Goal: Find contact information: Find contact information

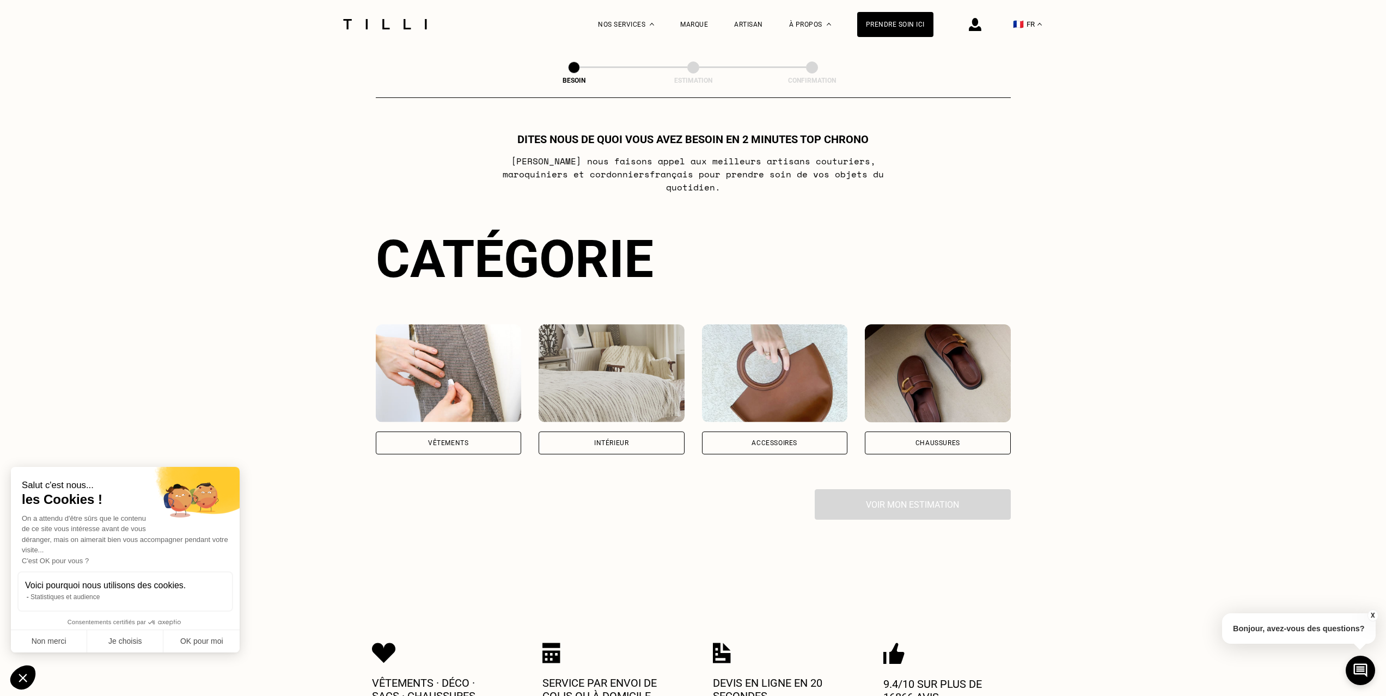
click at [423, 357] on img at bounding box center [449, 373] width 146 height 98
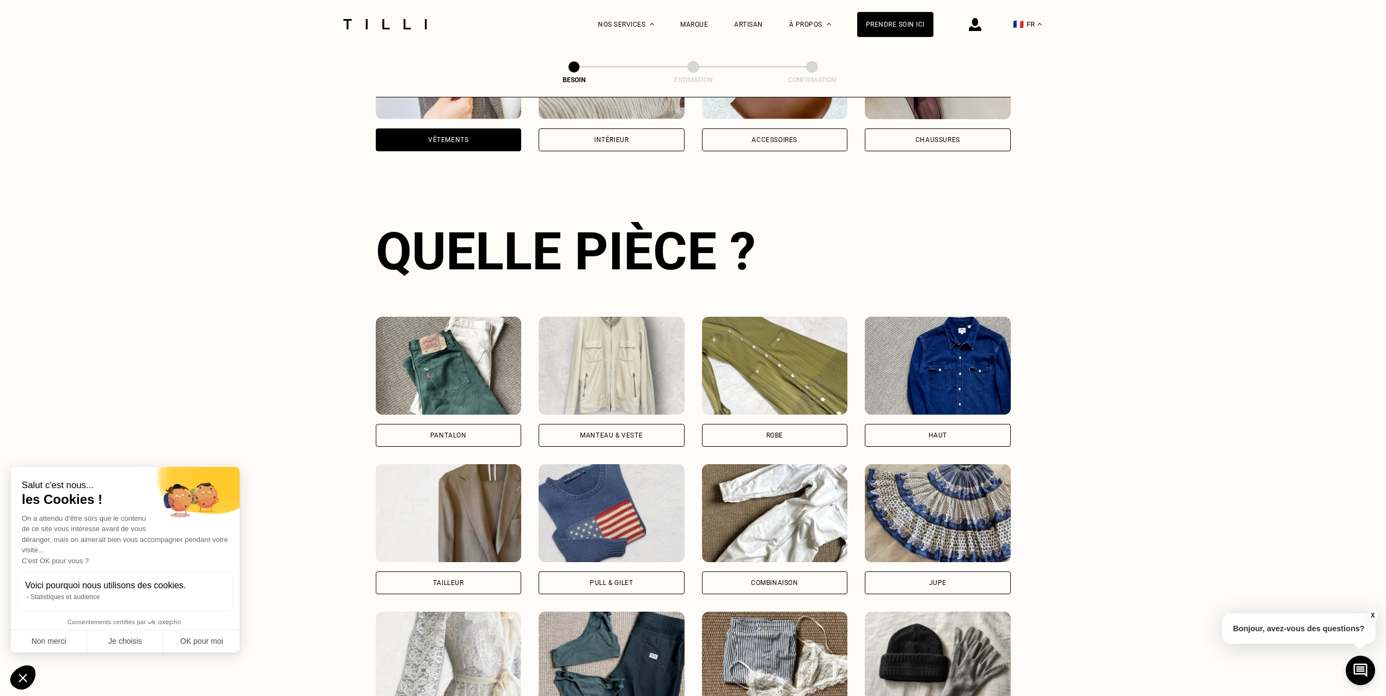
scroll to position [356, 0]
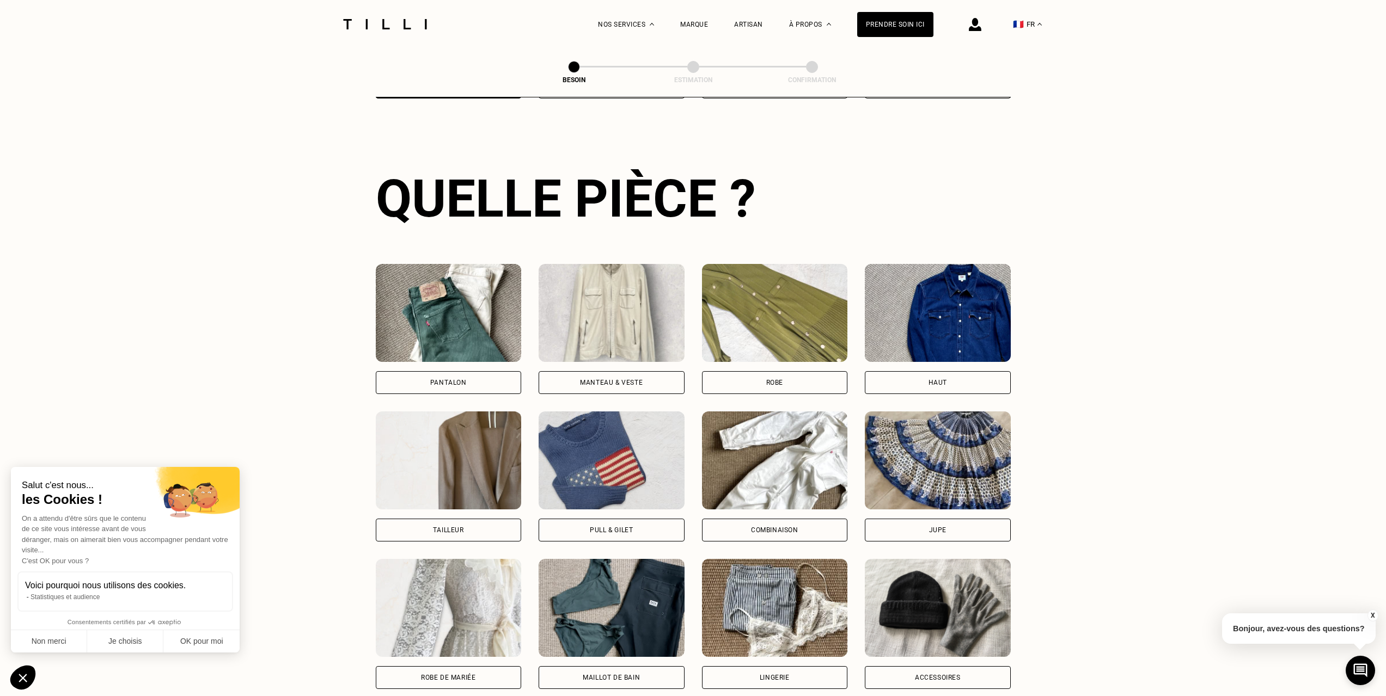
click at [429, 295] on img at bounding box center [449, 313] width 146 height 98
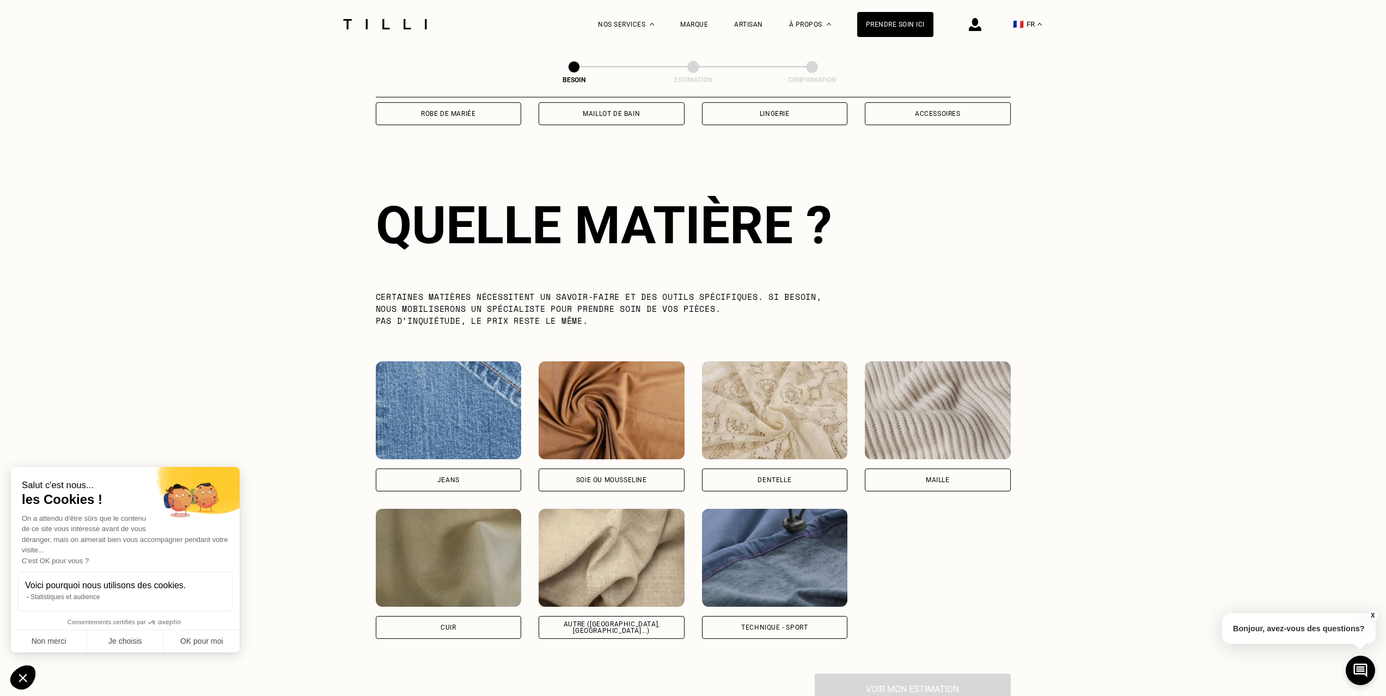
scroll to position [948, 0]
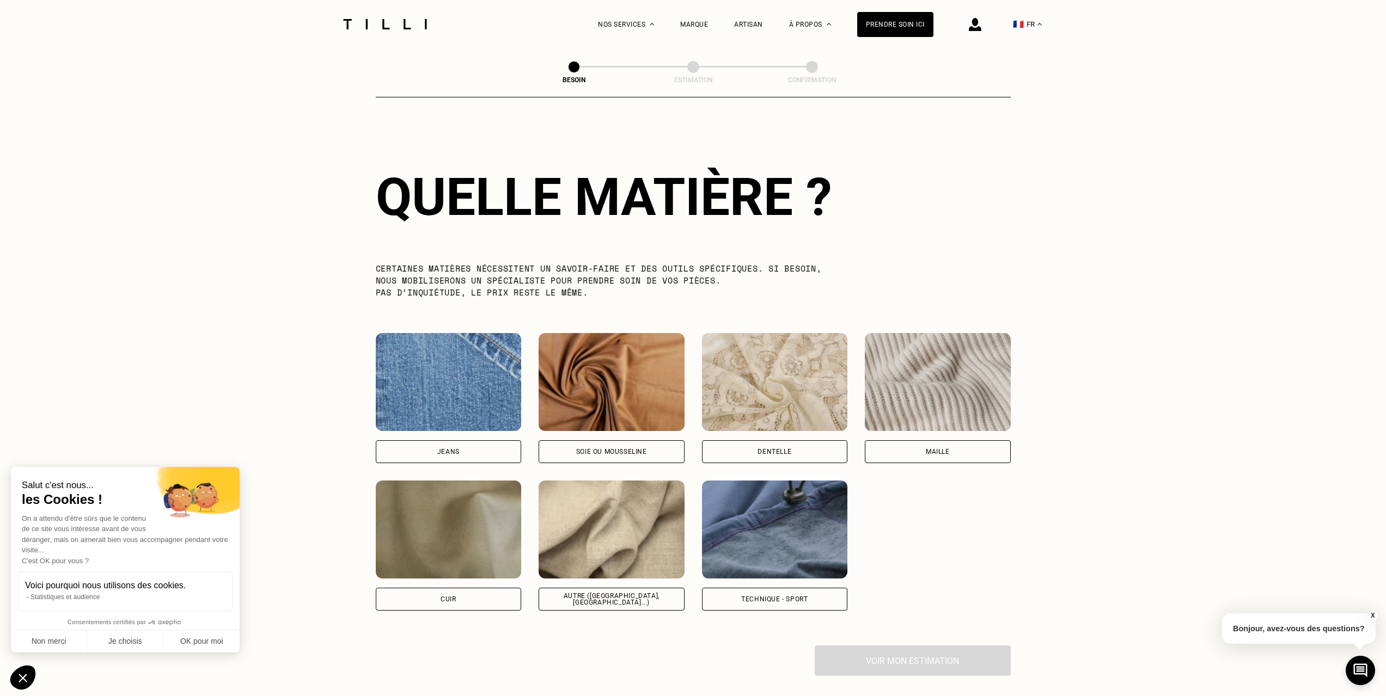
click at [150, 217] on div "La Méthode Retoucherie Maroquinerie Broderie Cordonnerie Nos prix Nos services …" at bounding box center [693, 161] width 1386 height 2219
drag, startPoint x: 185, startPoint y: 275, endPoint x: 181, endPoint y: 269, distance: 6.3
click at [181, 269] on div "La Méthode Retoucherie Maroquinerie Broderie Cordonnerie Nos prix Nos services …" at bounding box center [693, 161] width 1386 height 2219
click at [180, 267] on div "La Méthode Retoucherie Maroquinerie Broderie Cordonnerie Nos prix Nos services …" at bounding box center [693, 161] width 1386 height 2219
drag, startPoint x: 905, startPoint y: 516, endPoint x: 888, endPoint y: 507, distance: 18.7
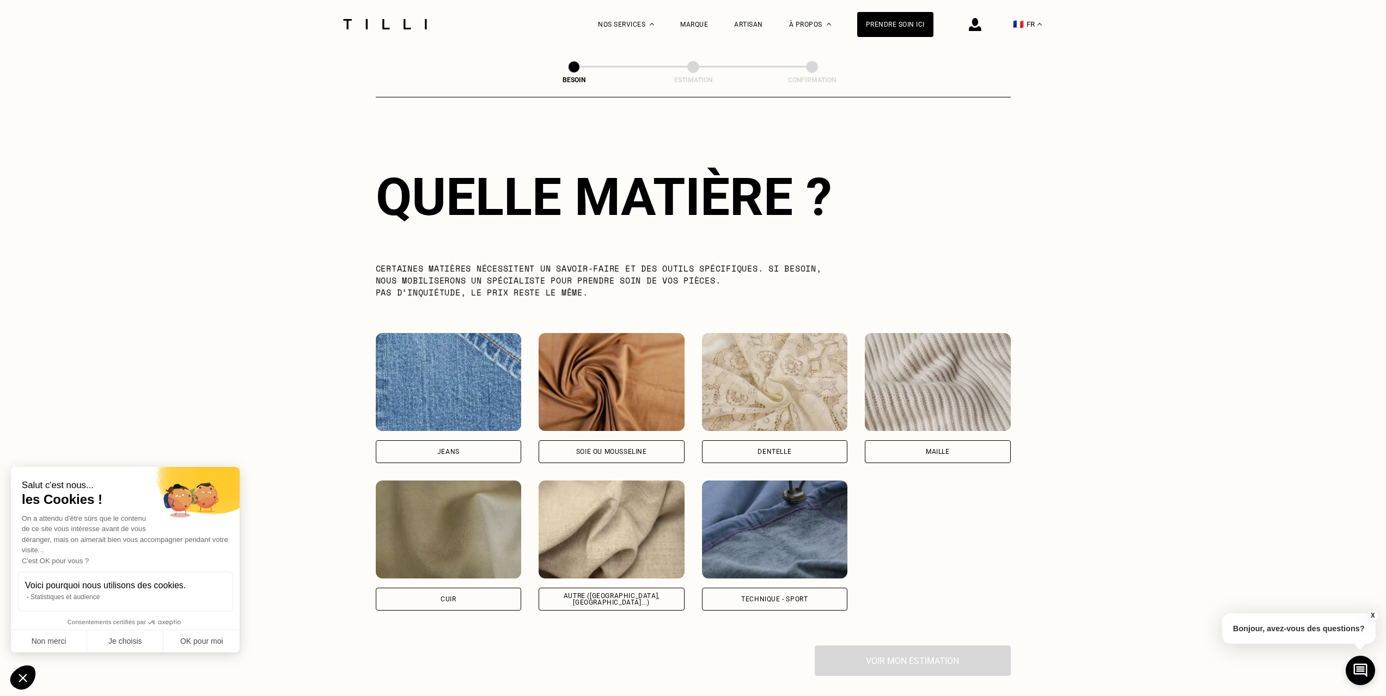
click at [890, 510] on div "[PERSON_NAME] ou mousseline Dentelle Maille Attention ! Pour le moment, nous tr…" at bounding box center [693, 472] width 635 height 278
click at [869, 479] on div "[PERSON_NAME] ou mousseline Dentelle Maille Attention ! Pour le moment, nous tr…" at bounding box center [693, 472] width 635 height 278
drag, startPoint x: 295, startPoint y: 254, endPoint x: 289, endPoint y: 251, distance: 6.8
click at [289, 251] on div "La Méthode Retoucherie Maroquinerie Broderie Cordonnerie Nos prix Nos services …" at bounding box center [693, 161] width 1386 height 2219
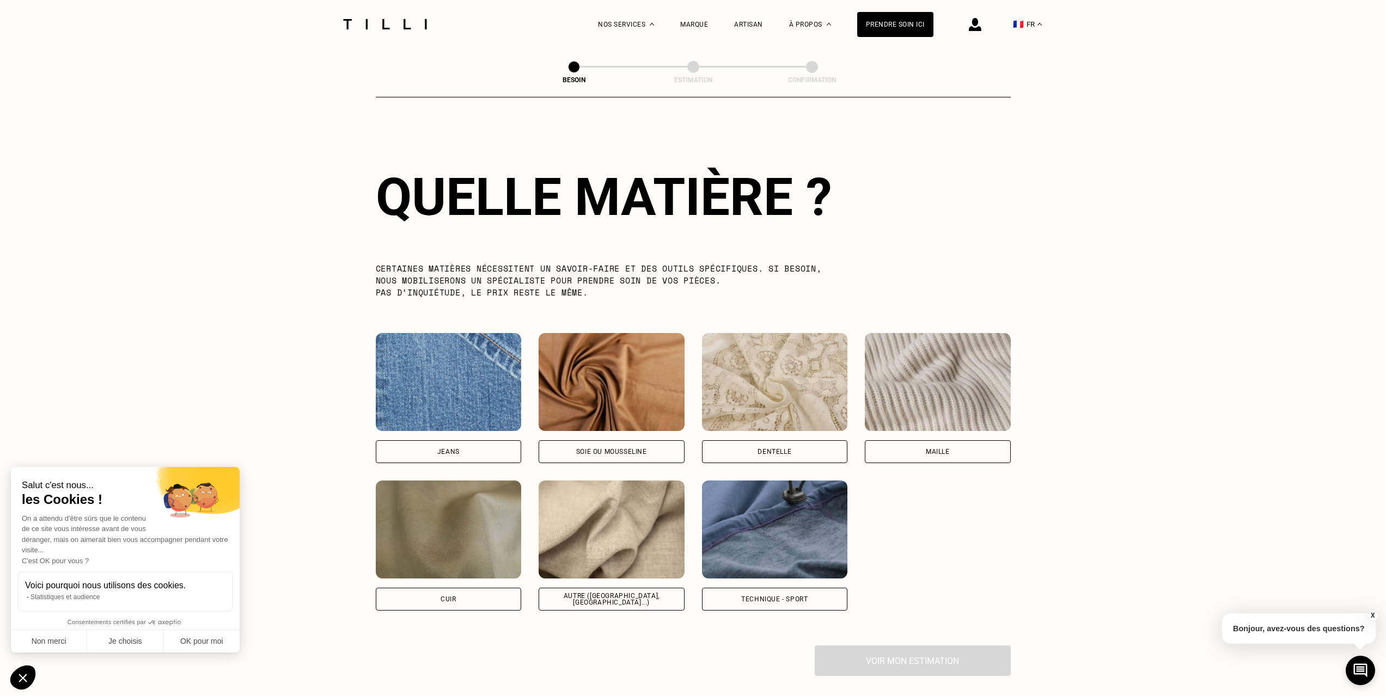
click at [207, 238] on div "La Méthode Retoucherie Maroquinerie Broderie Cordonnerie Nos prix Nos services …" at bounding box center [693, 161] width 1386 height 2219
click at [446, 360] on img at bounding box center [449, 382] width 146 height 98
select select "FR"
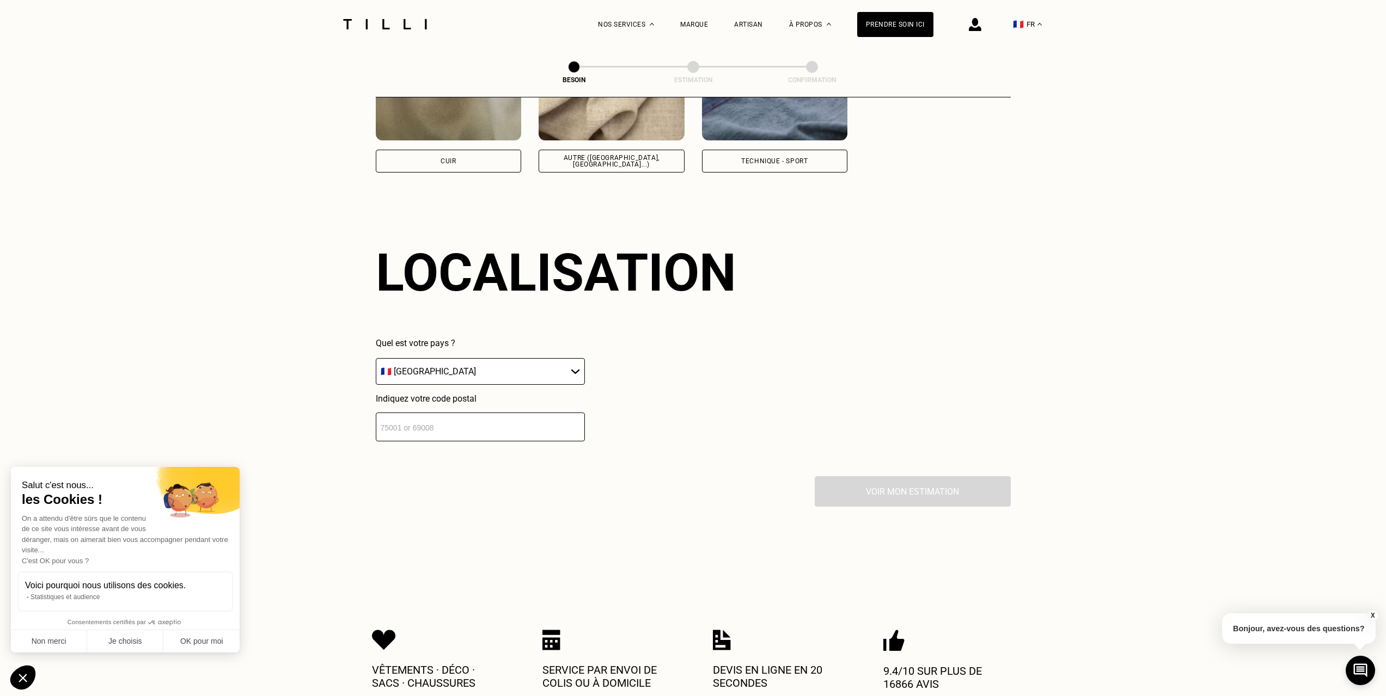
scroll to position [1464, 0]
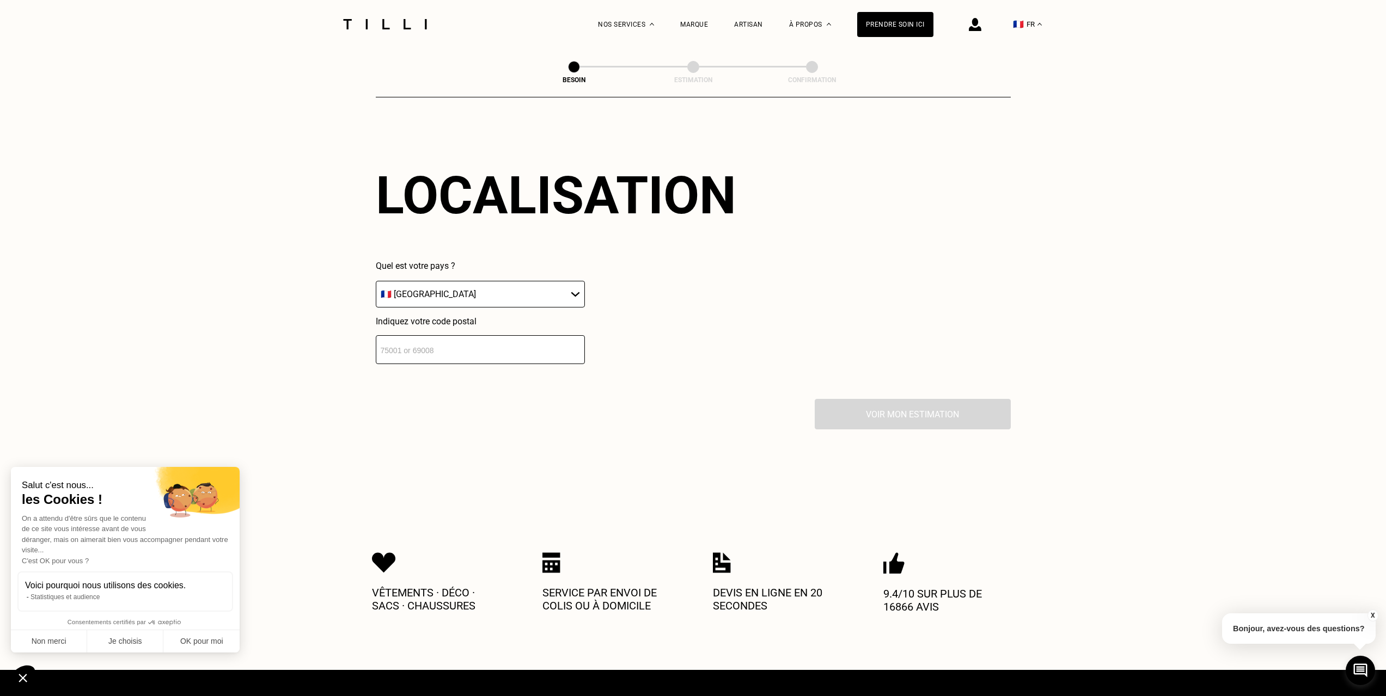
click at [455, 349] on input "number" at bounding box center [480, 349] width 209 height 29
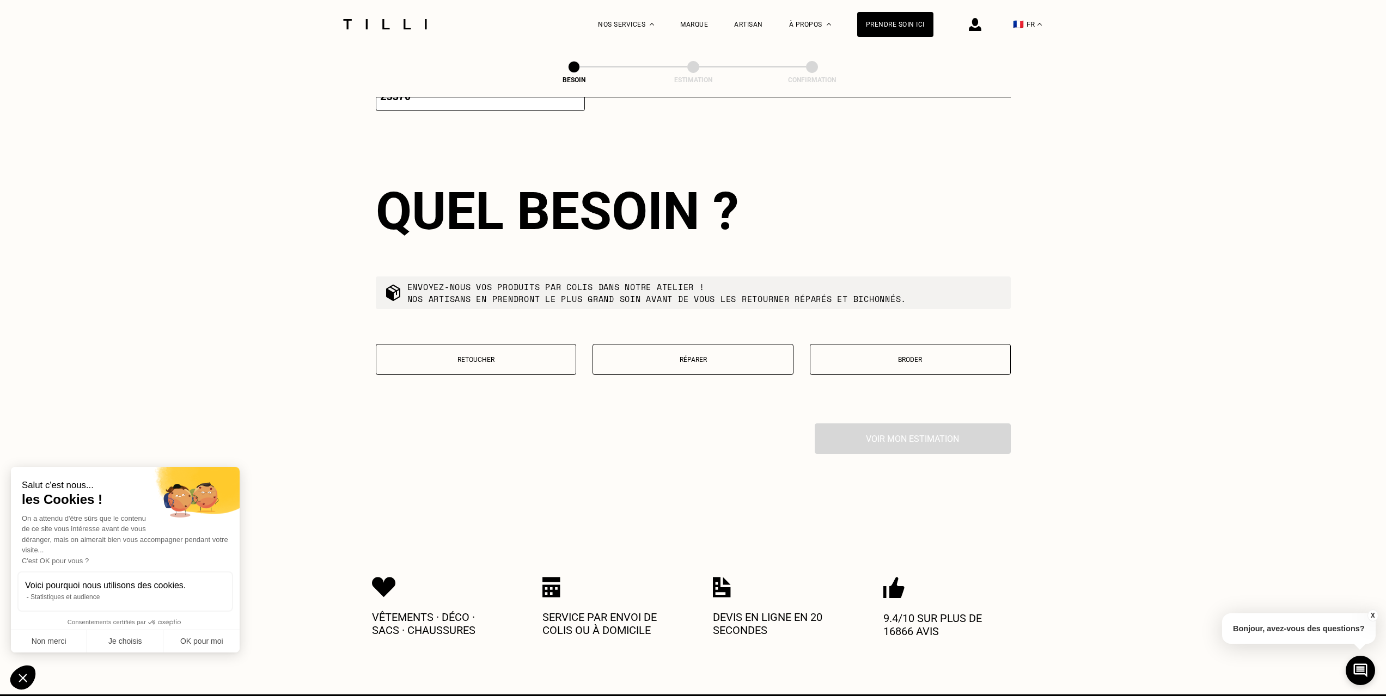
scroll to position [1735, 0]
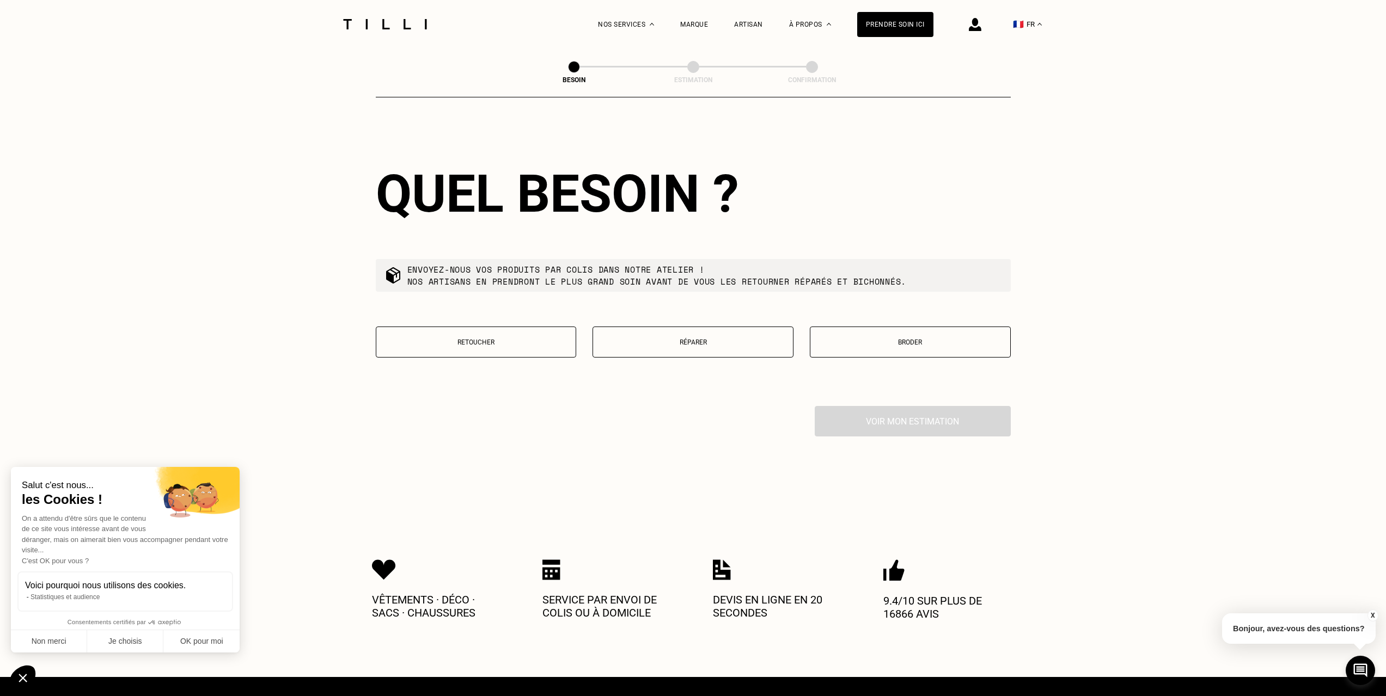
type input "25370"
click at [484, 332] on button "Retoucher" at bounding box center [476, 342] width 201 height 31
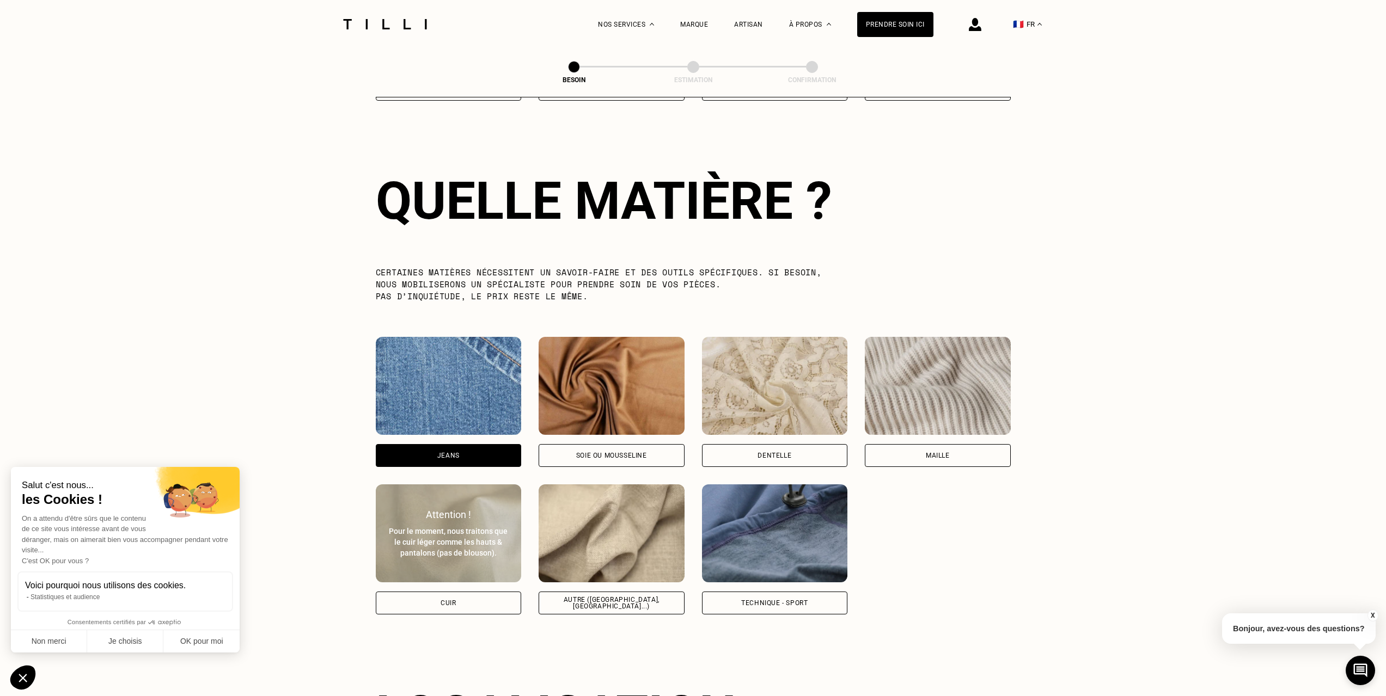
scroll to position [925, 0]
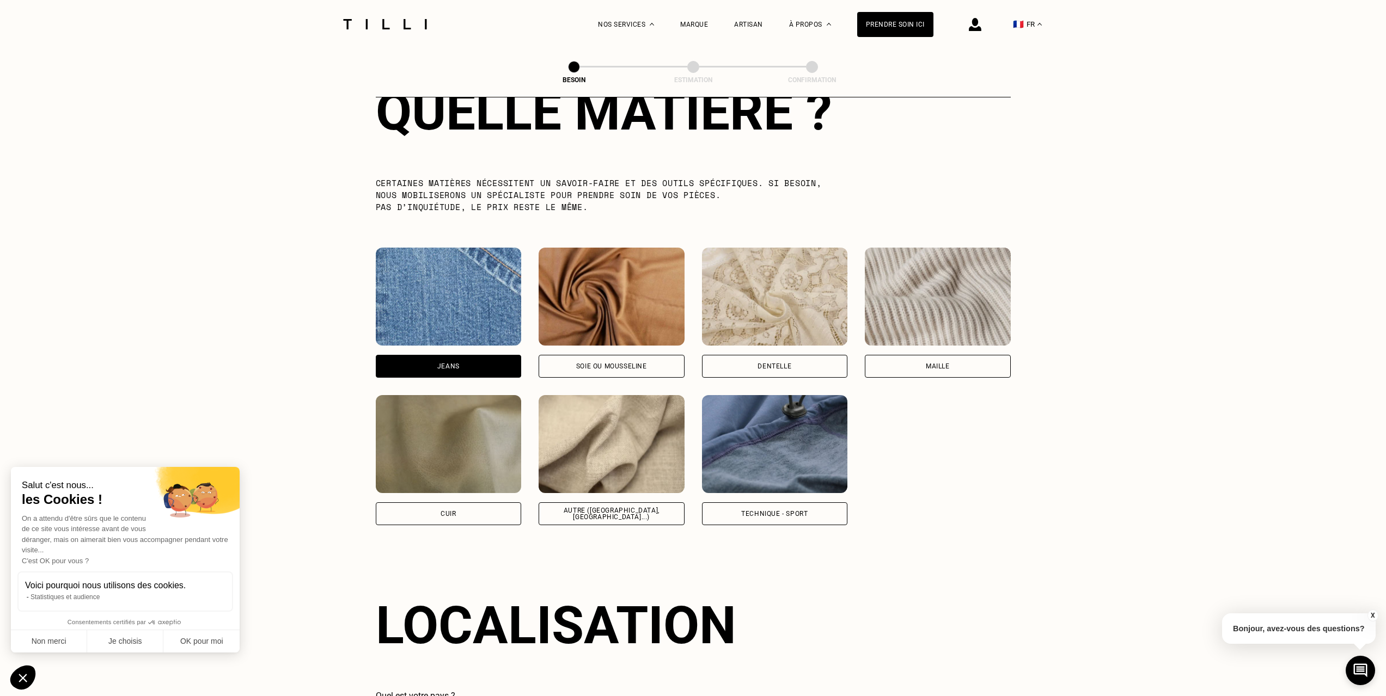
click at [623, 437] on img at bounding box center [611, 444] width 146 height 98
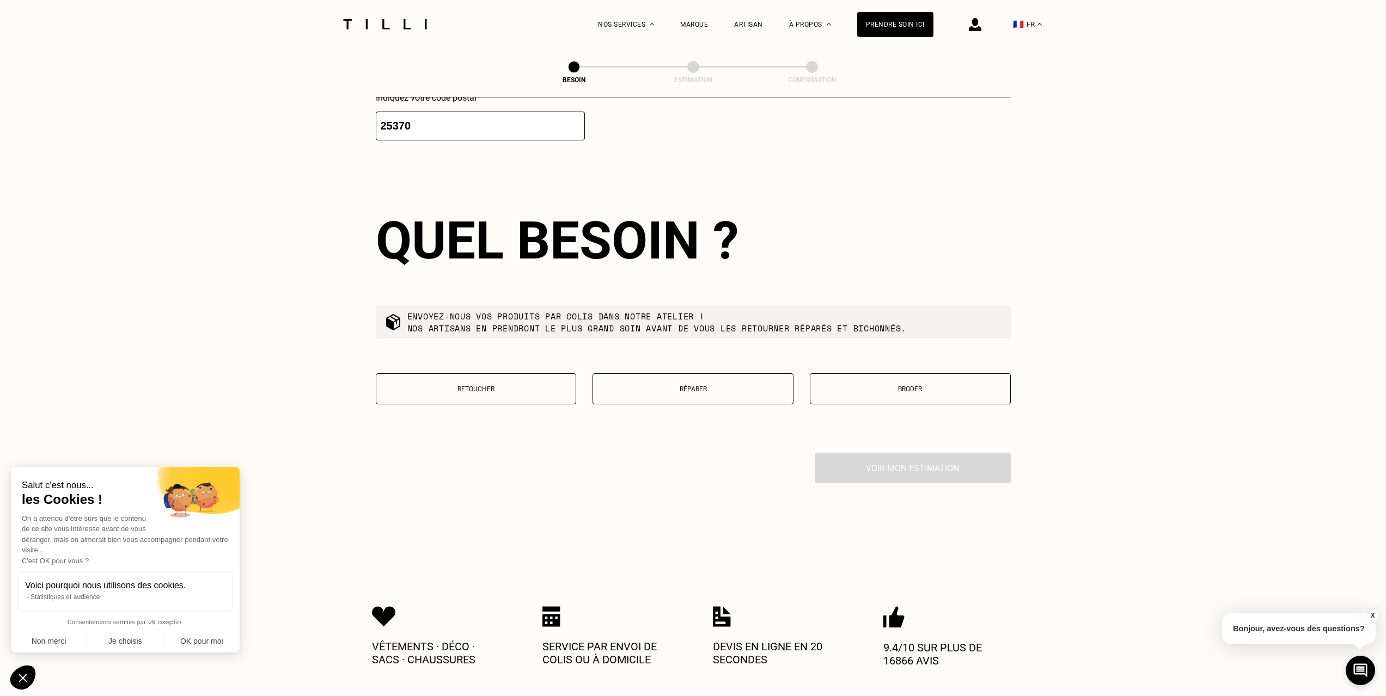
scroll to position [1736, 0]
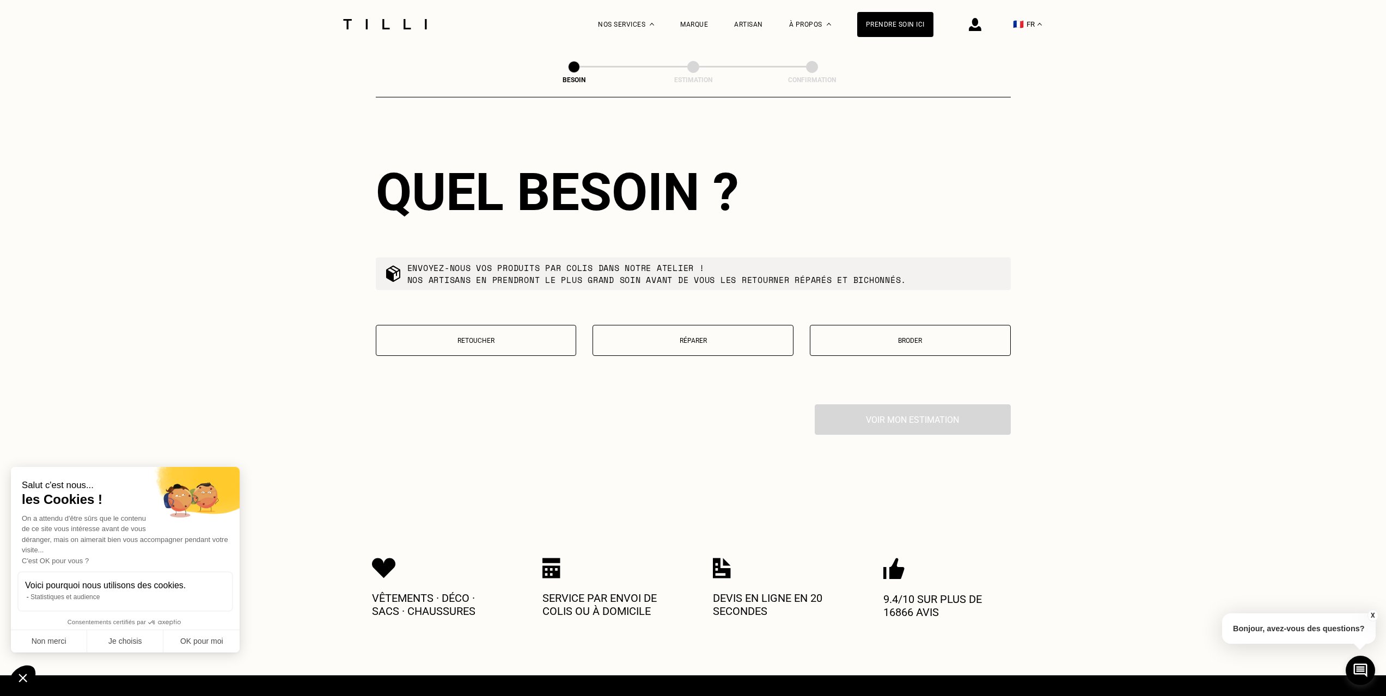
click at [489, 337] on p "Retoucher" at bounding box center [476, 341] width 189 height 8
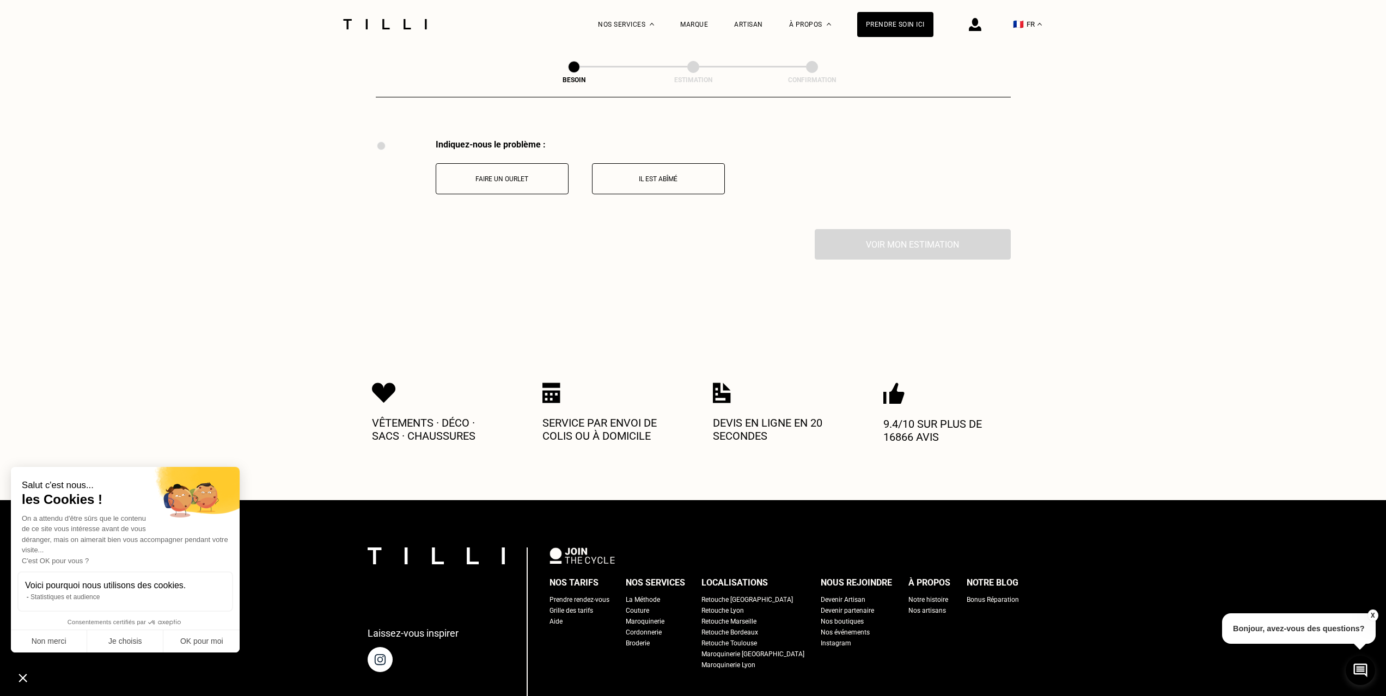
scroll to position [2014, 0]
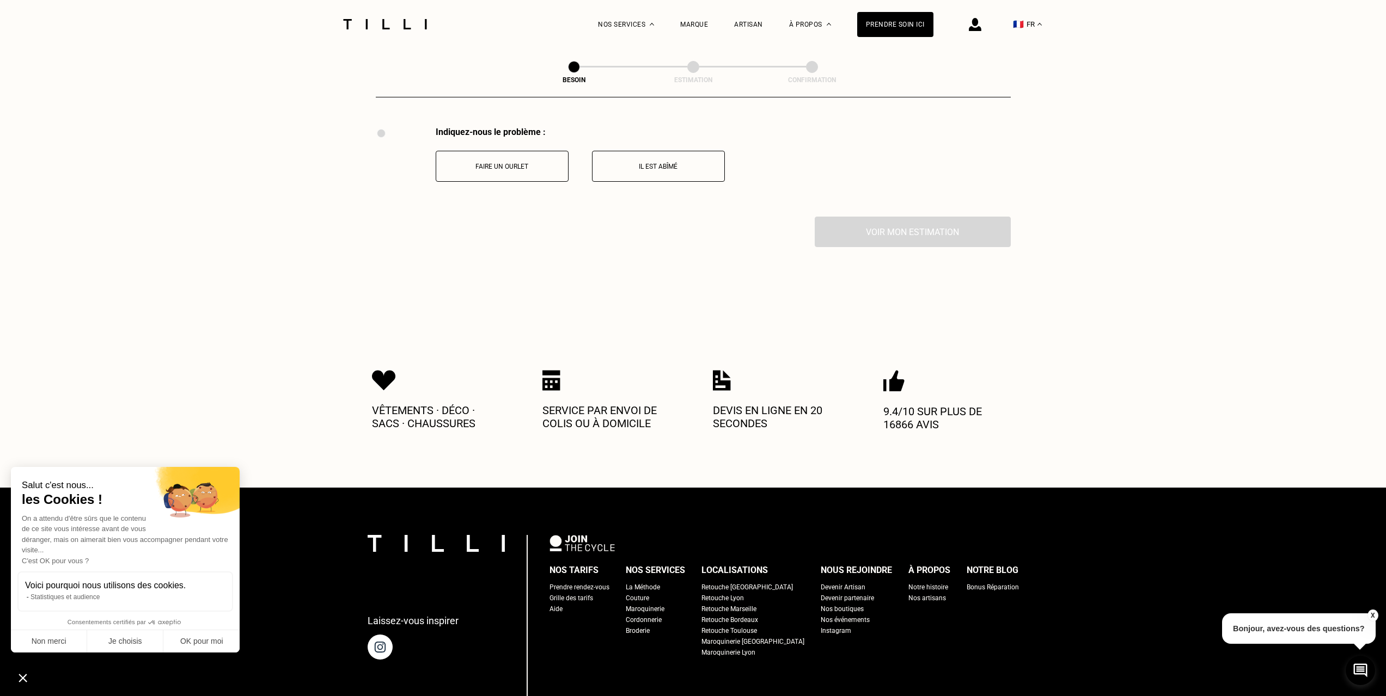
click at [652, 156] on button "Il est abîmé" at bounding box center [658, 166] width 133 height 31
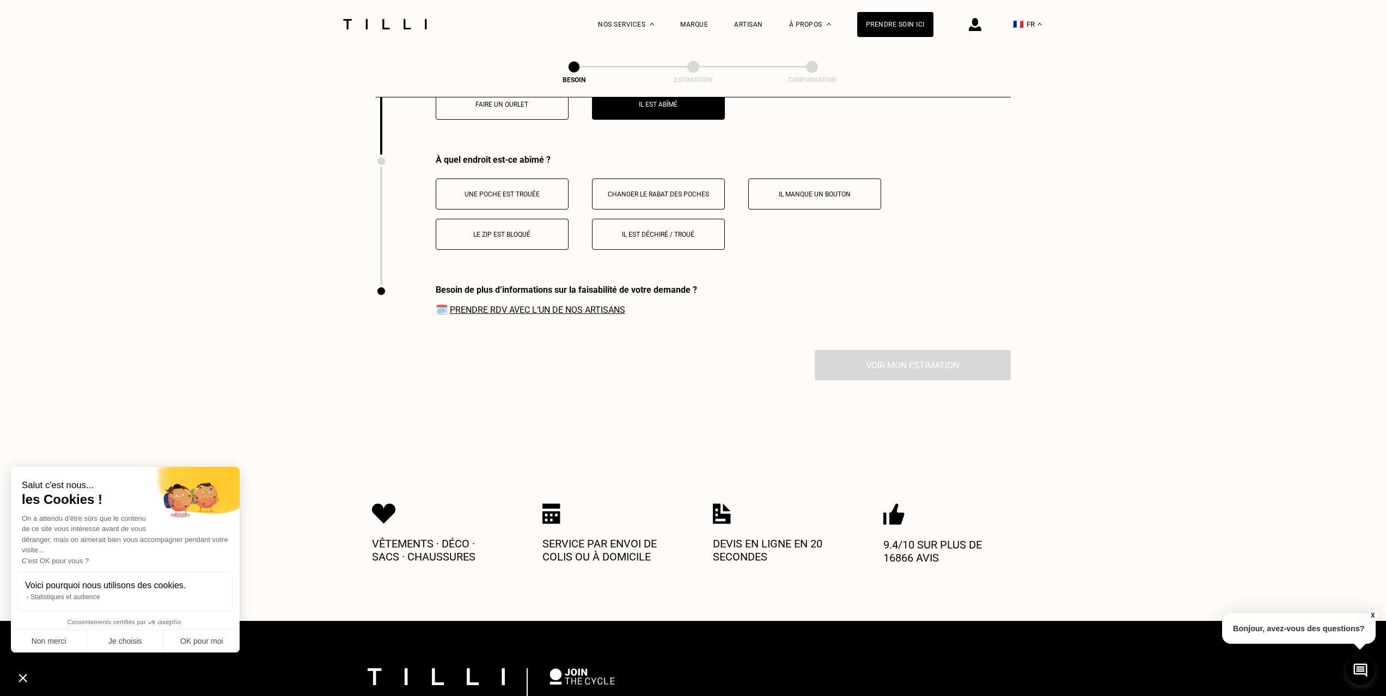
scroll to position [2104, 0]
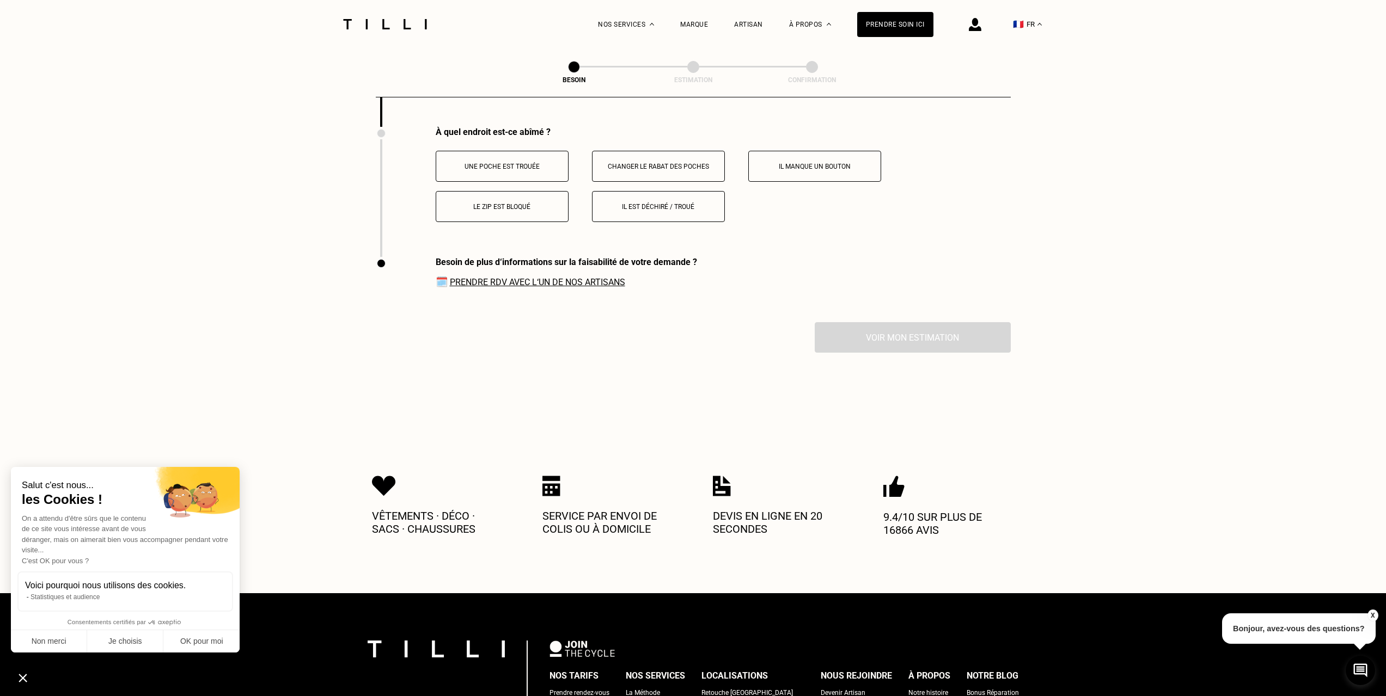
click at [707, 338] on div "Voir mon estimation" at bounding box center [693, 337] width 635 height 30
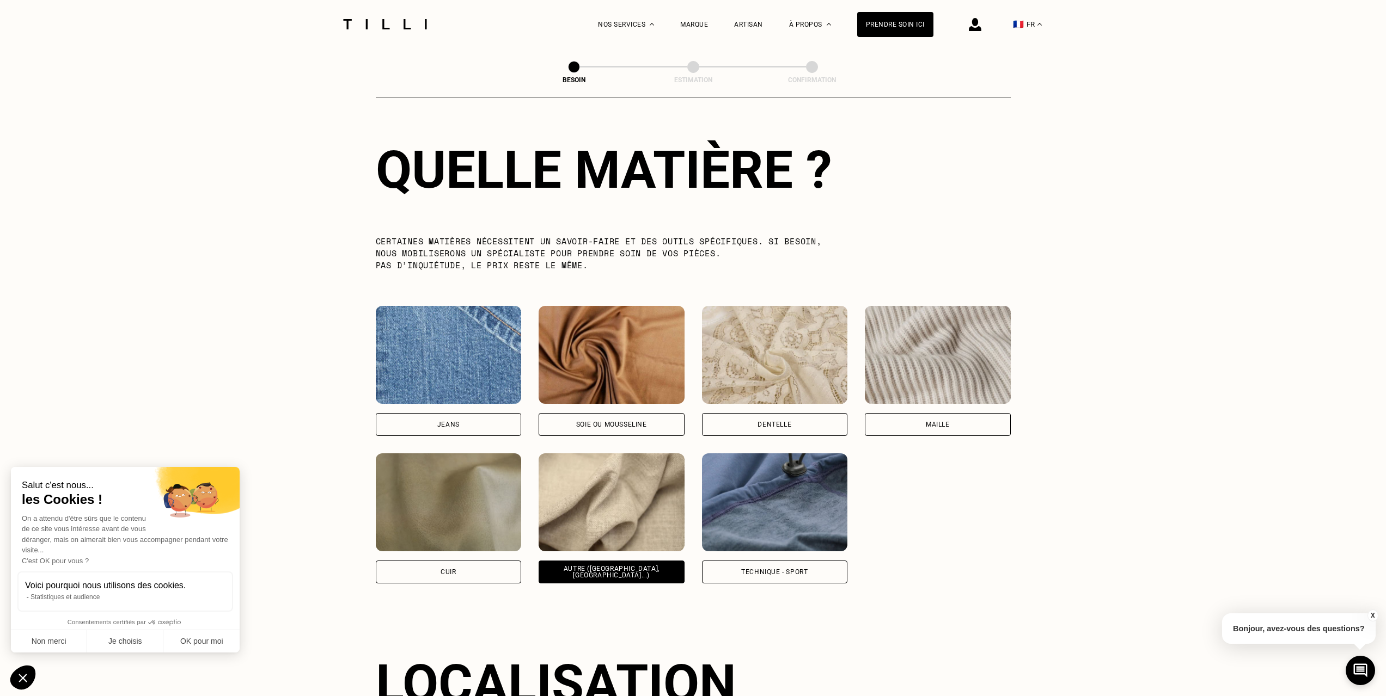
scroll to position [979, 0]
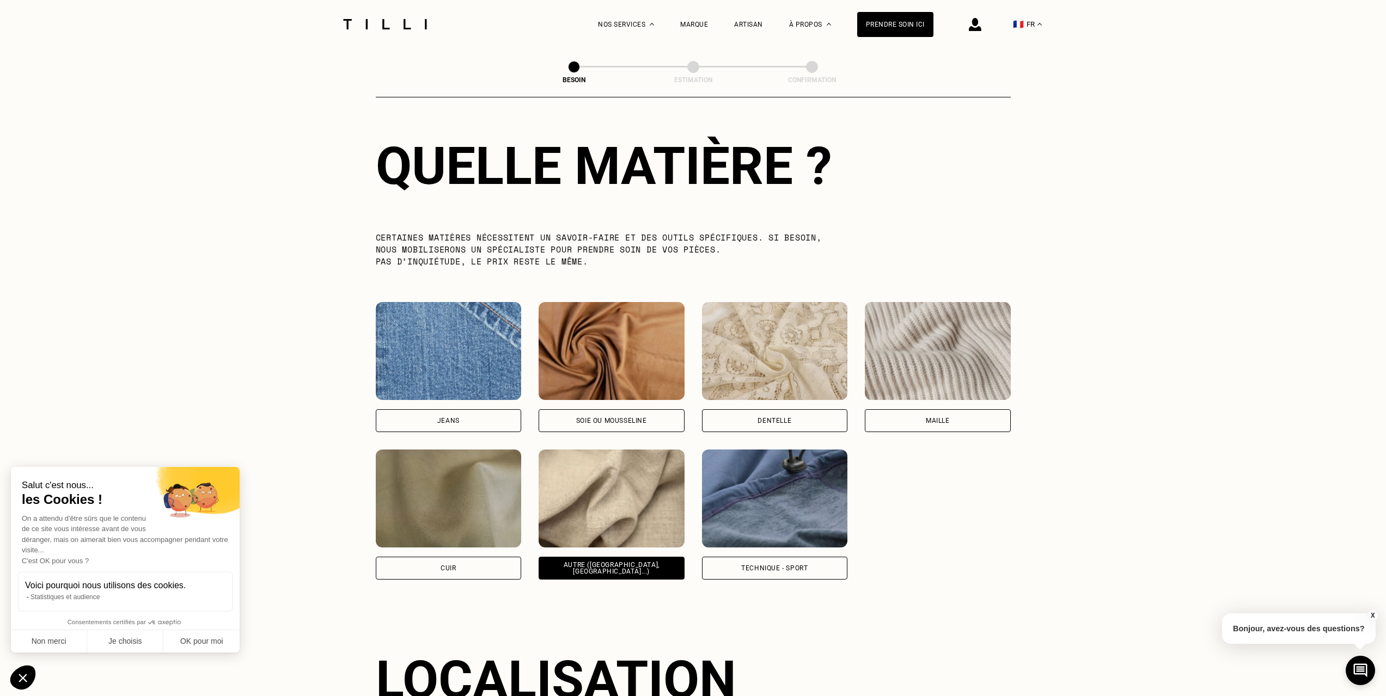
click at [798, 489] on img at bounding box center [775, 499] width 146 height 98
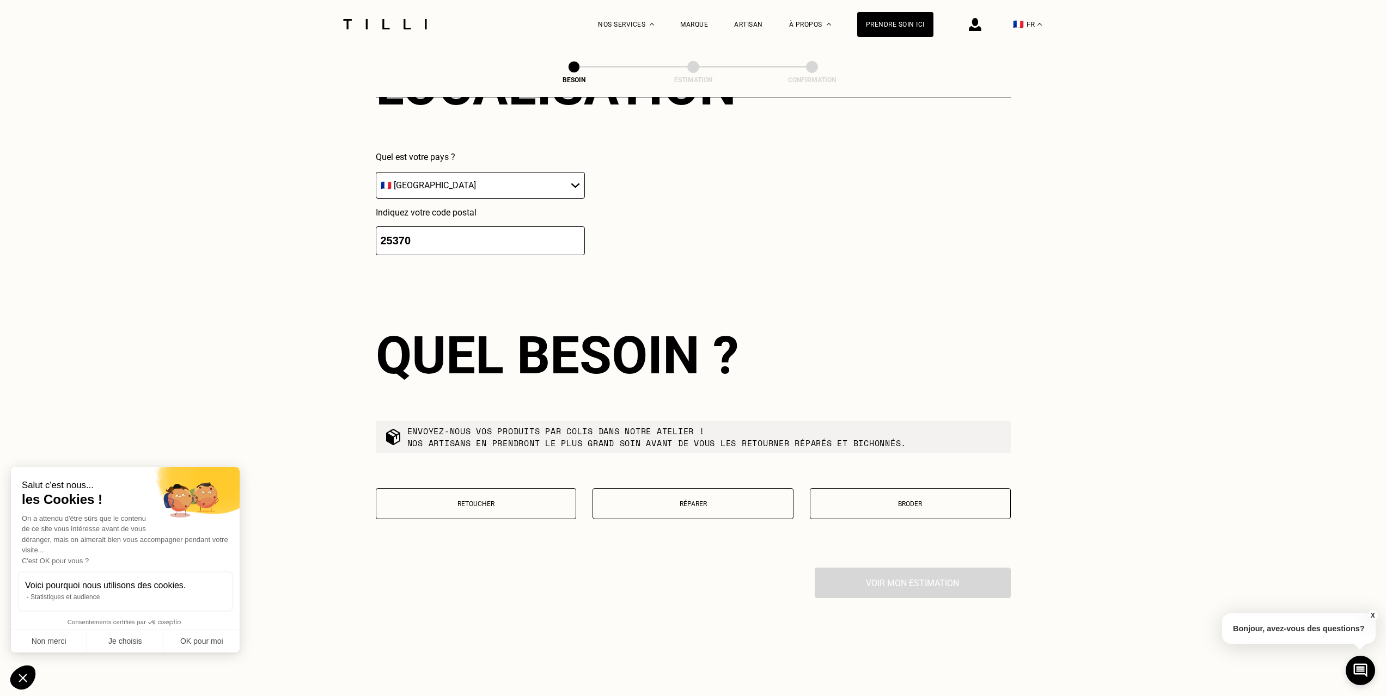
click at [512, 500] on p "Retoucher" at bounding box center [476, 504] width 189 height 8
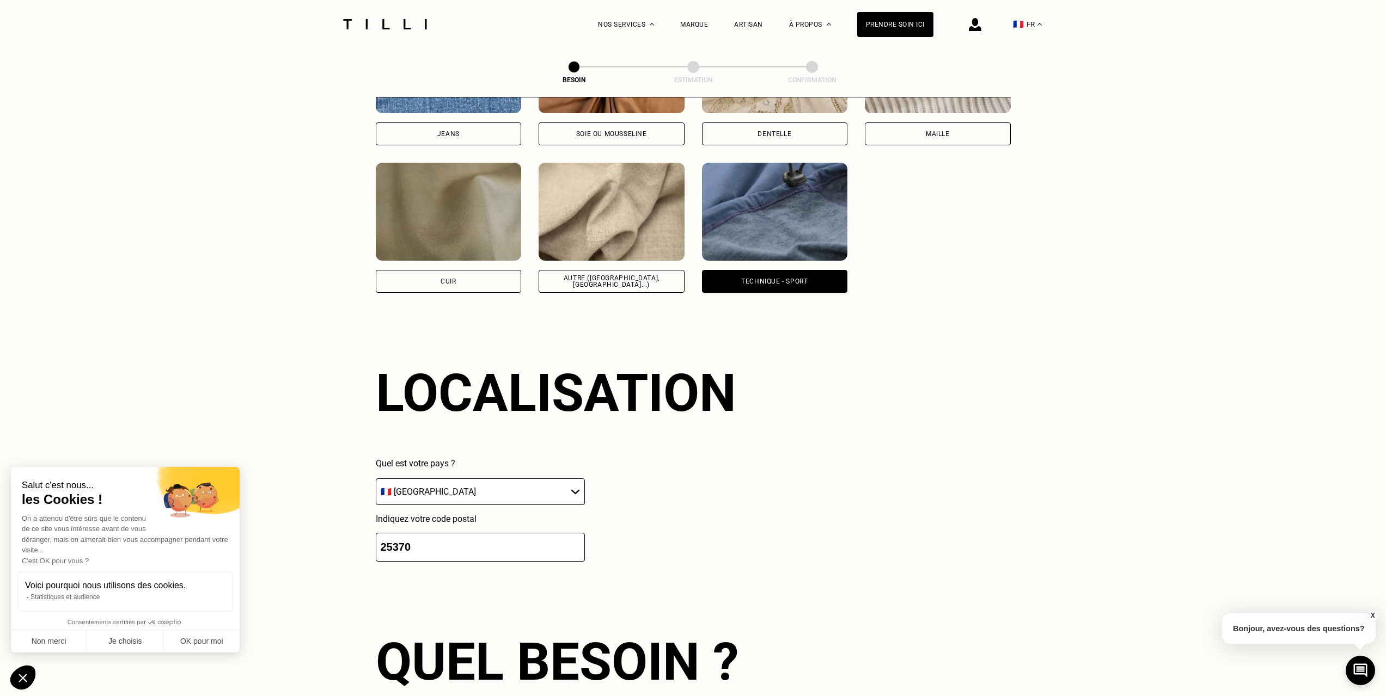
scroll to position [1101, 0]
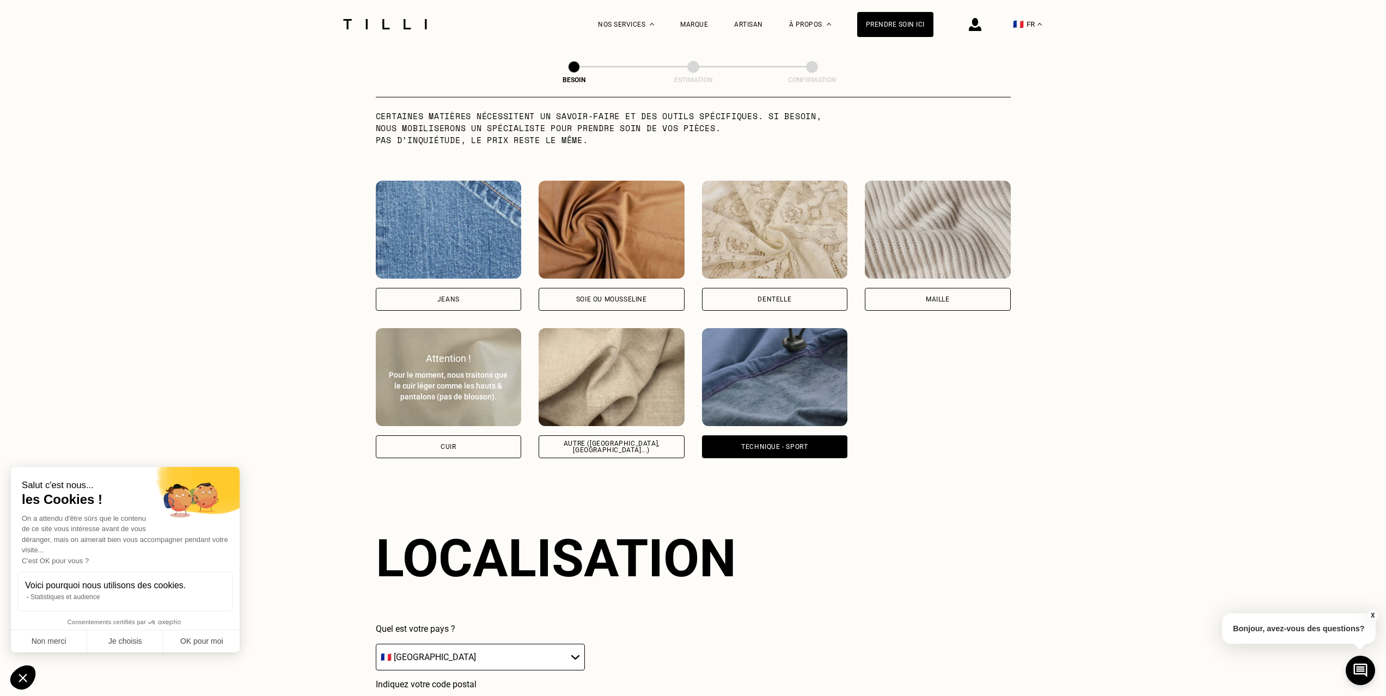
click at [448, 377] on div "Pour le moment, nous traitons que le cuir léger comme les hauts & pantalons (pa…" at bounding box center [449, 386] width 122 height 33
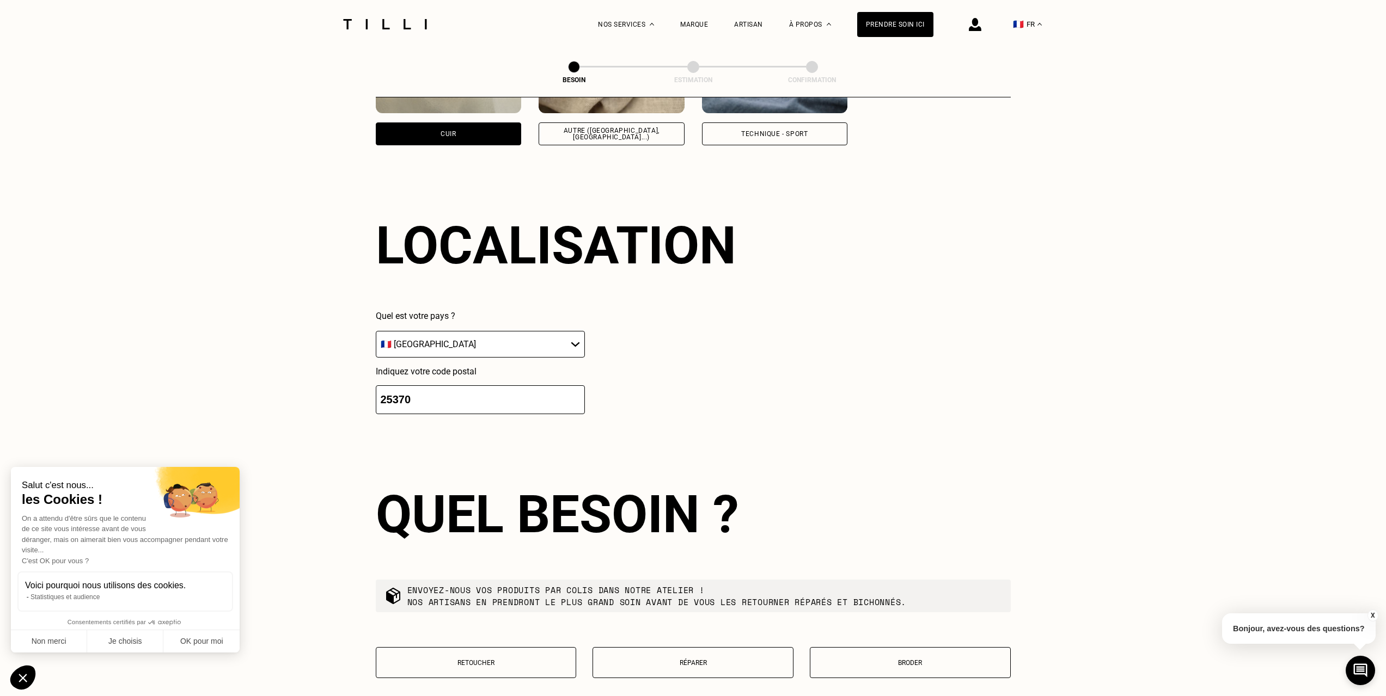
scroll to position [1464, 0]
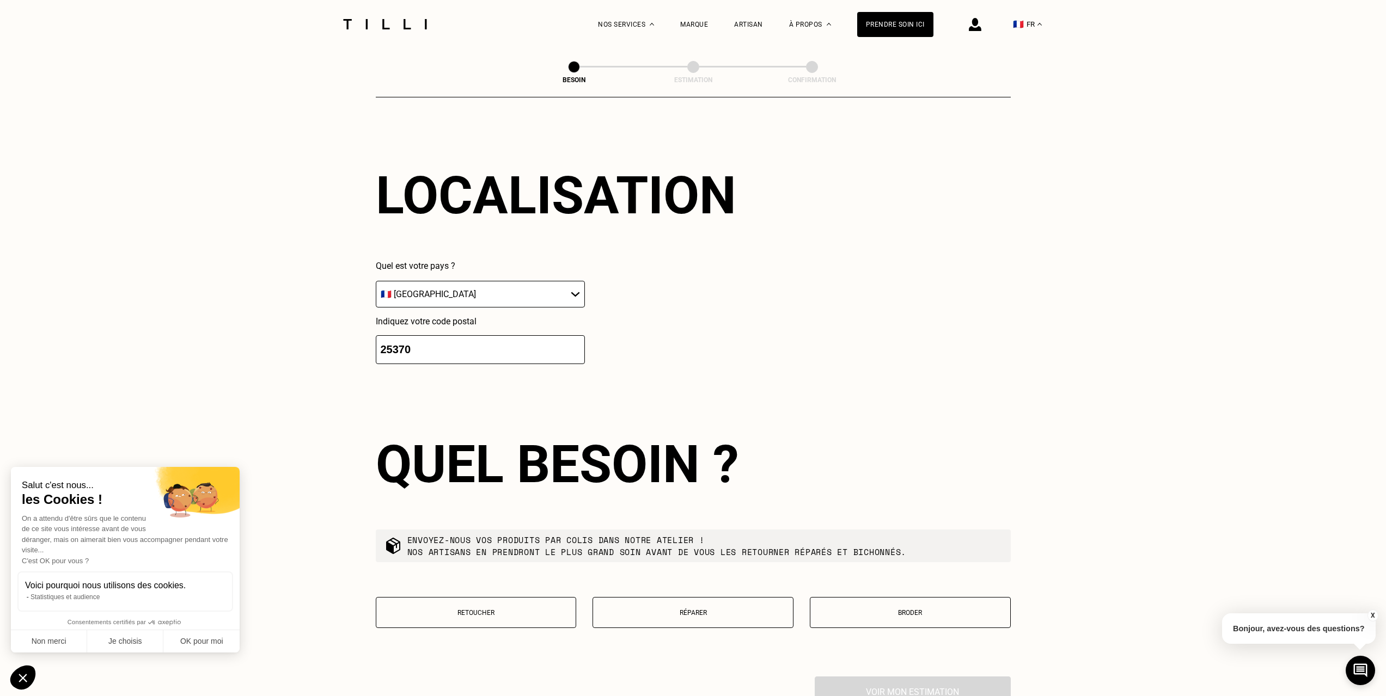
click at [512, 609] on p "Retoucher" at bounding box center [476, 613] width 189 height 8
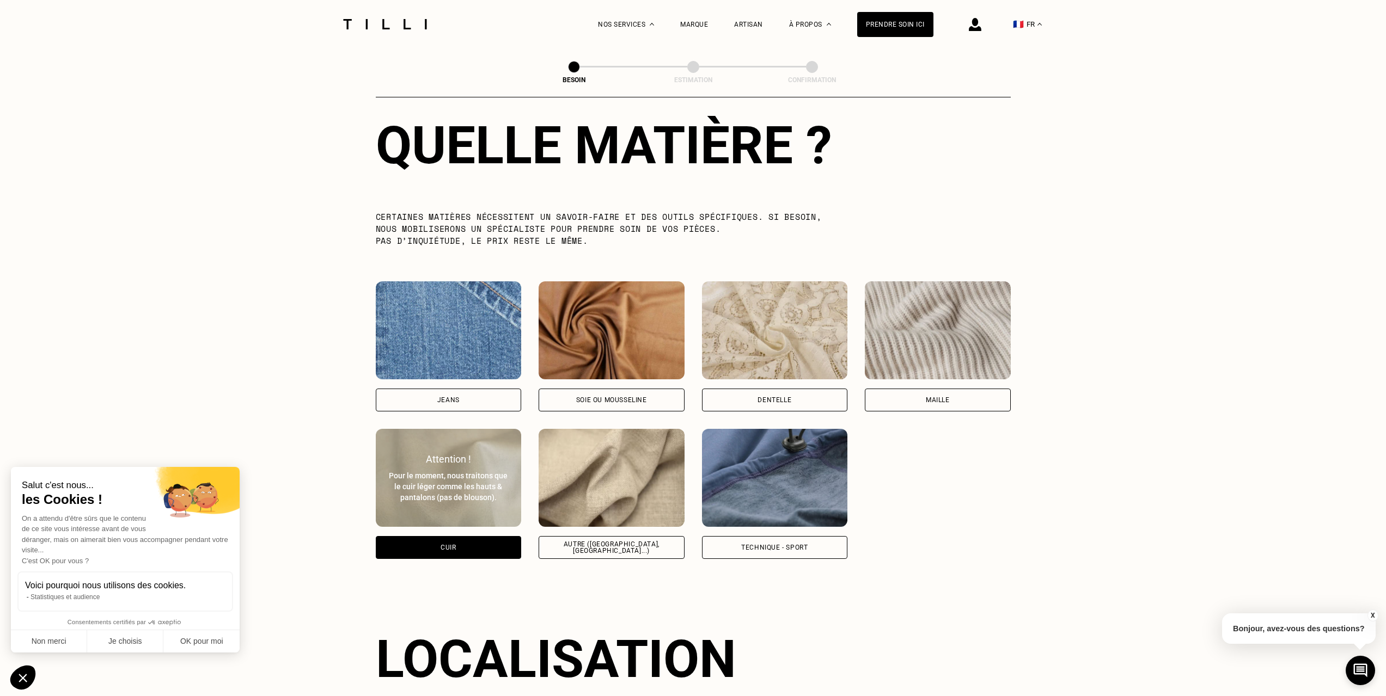
scroll to position [1004, 0]
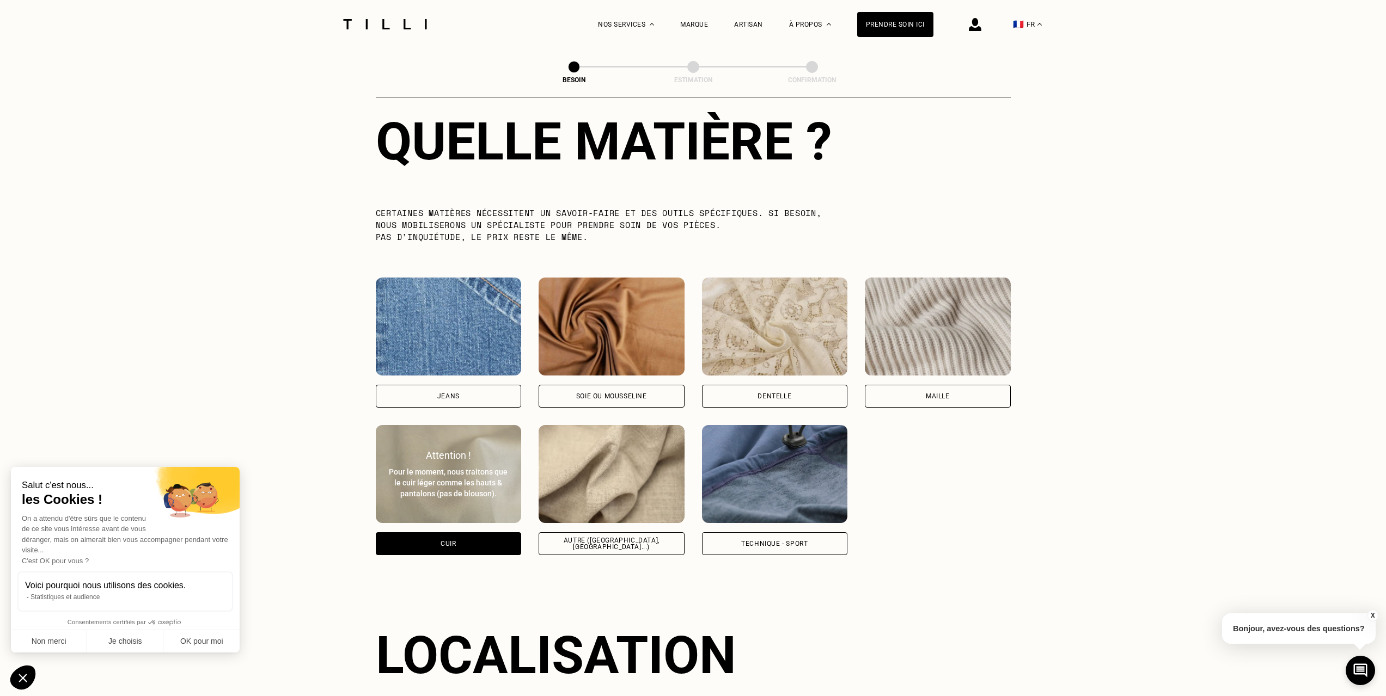
click at [957, 333] on img at bounding box center [938, 327] width 146 height 98
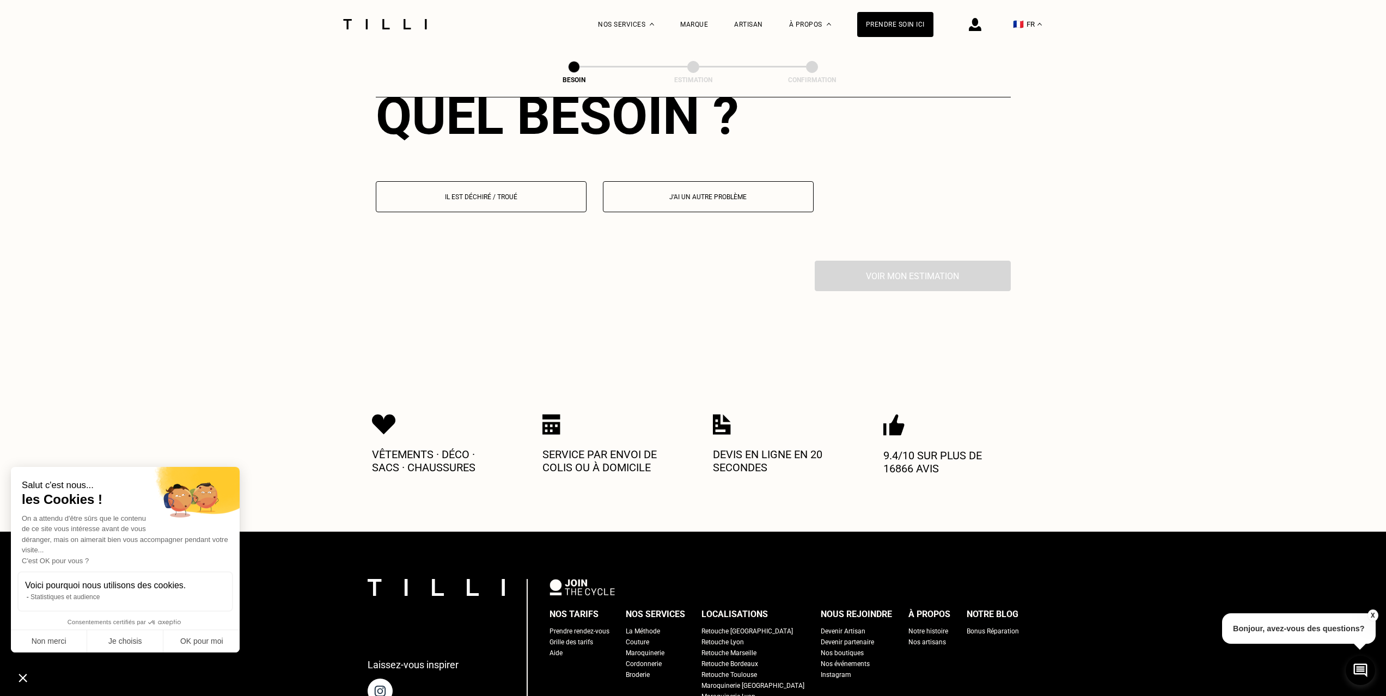
scroll to position [1558, 0]
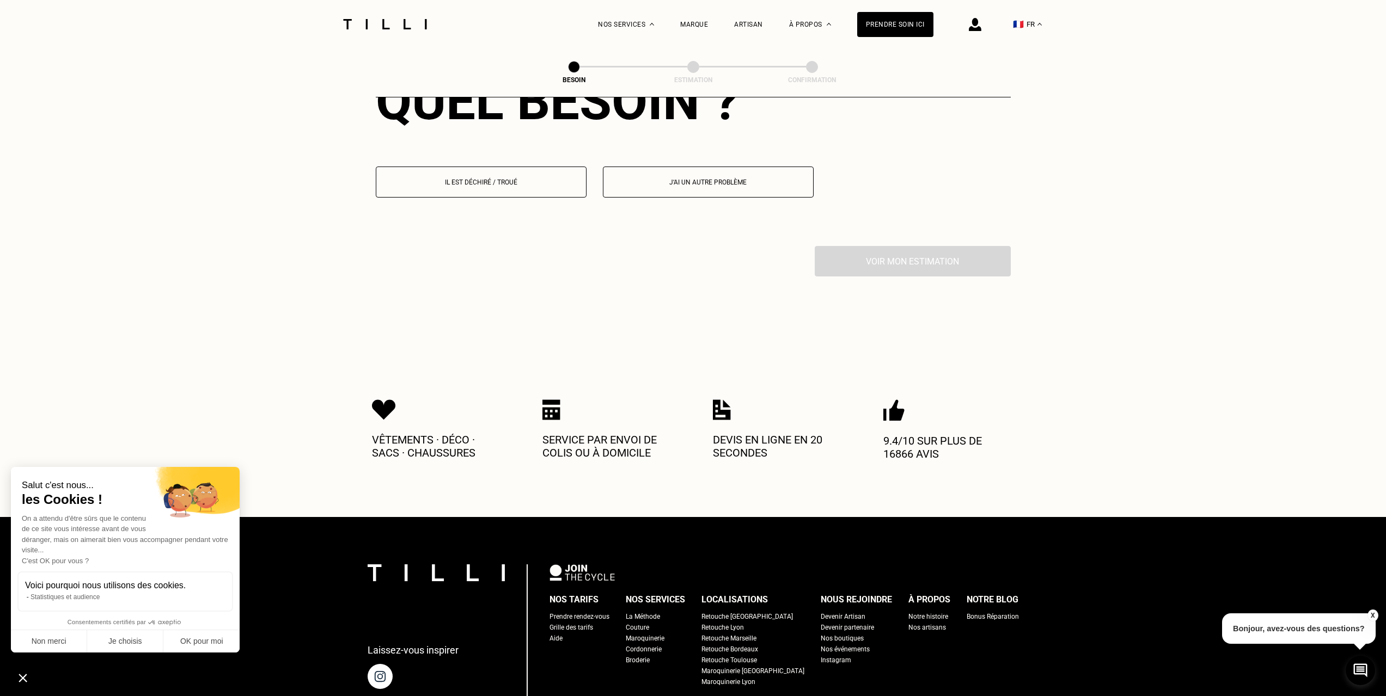
click at [690, 179] on p "J‘ai un autre problème" at bounding box center [708, 183] width 199 height 8
select select "FR"
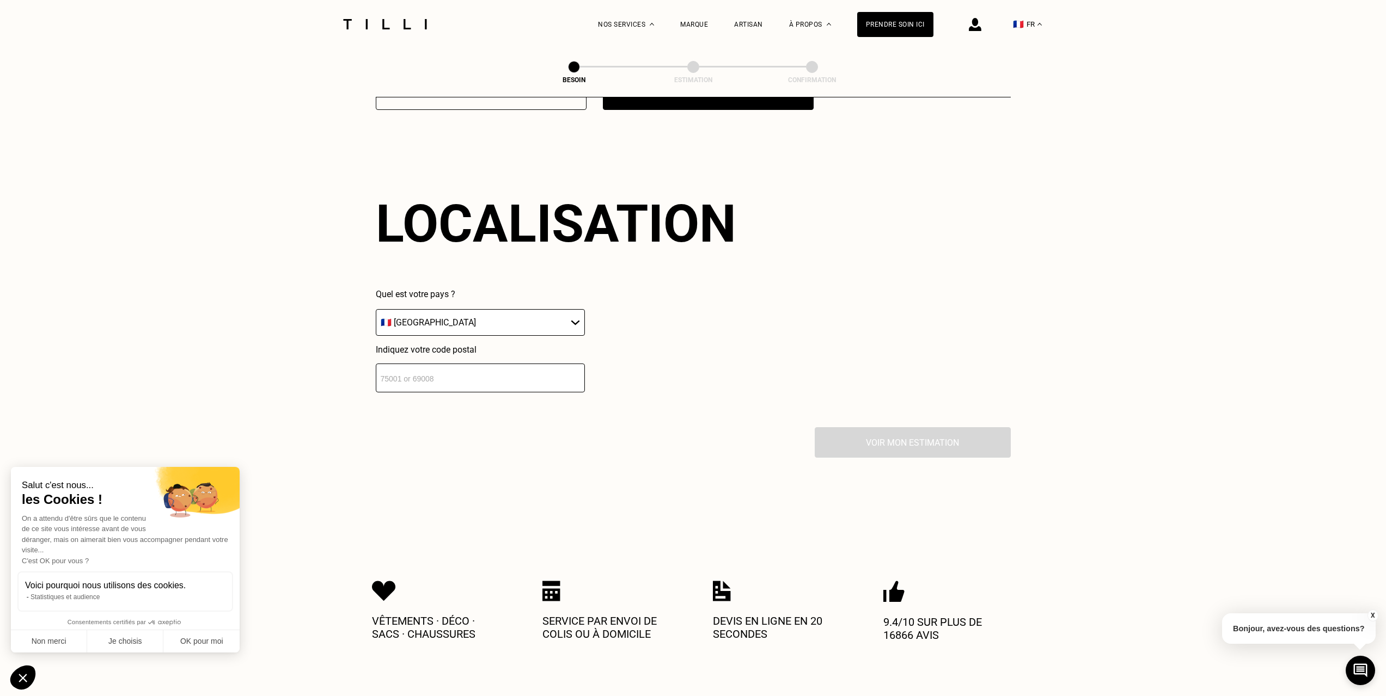
scroll to position [1676, 0]
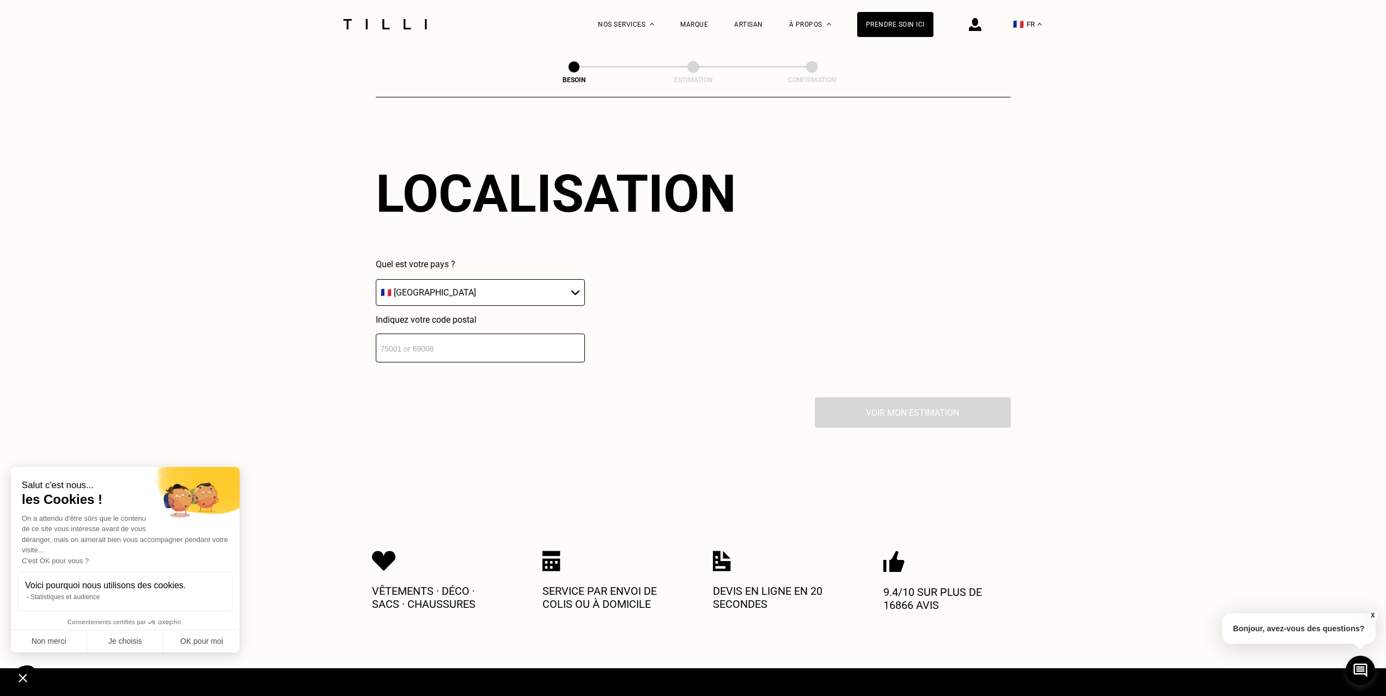
click at [452, 350] on input "number" at bounding box center [480, 348] width 209 height 29
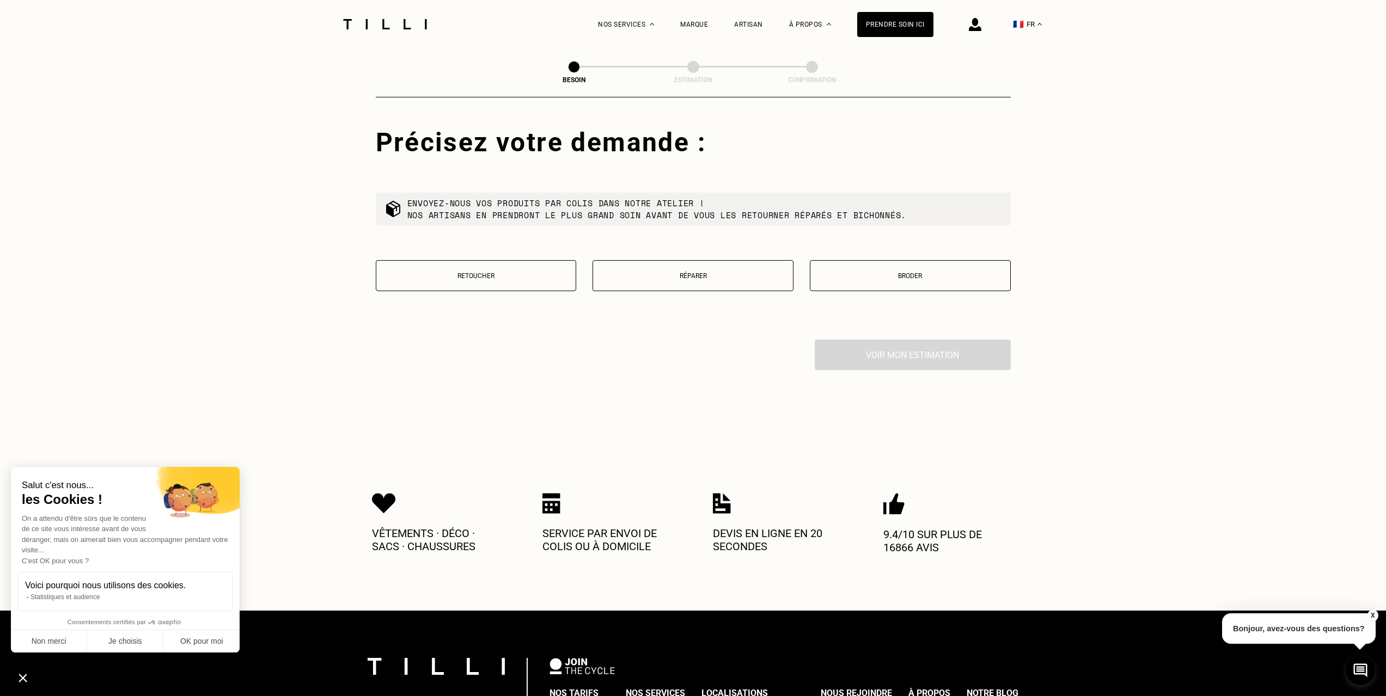
type input "25370"
click at [492, 262] on button "Retoucher" at bounding box center [476, 275] width 201 height 31
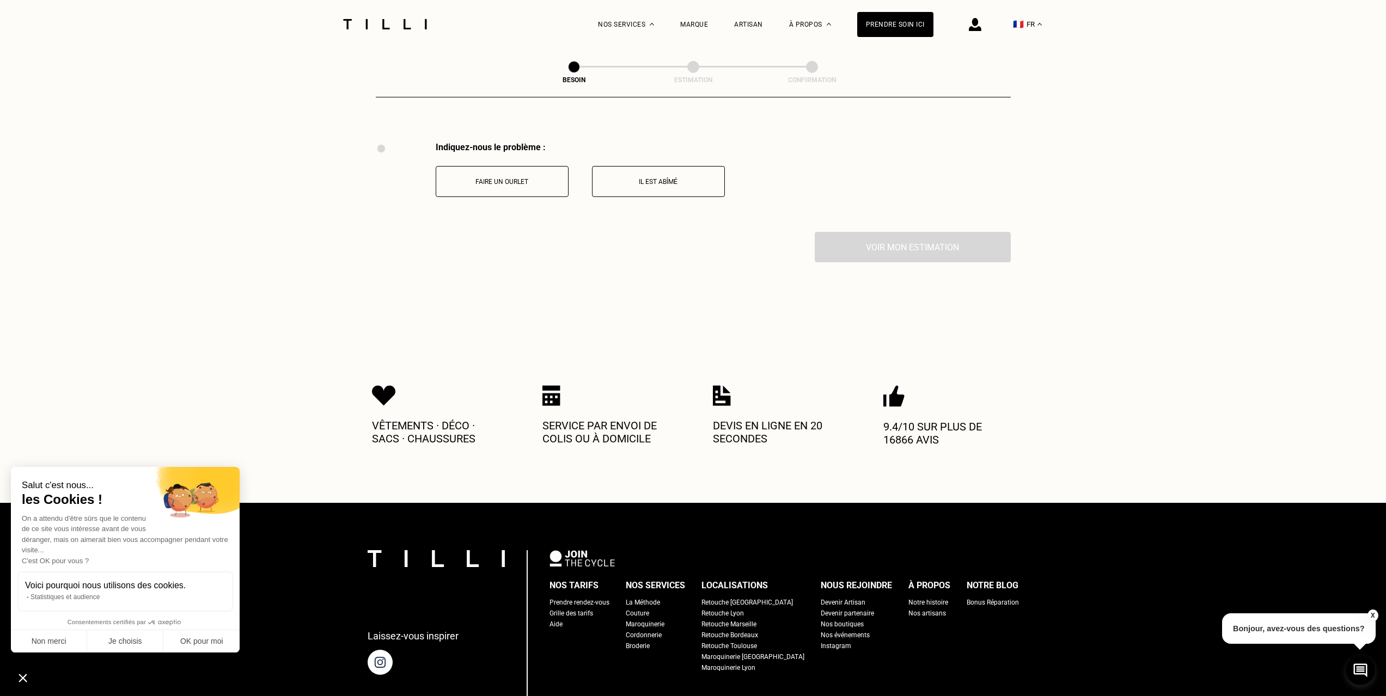
scroll to position [2138, 0]
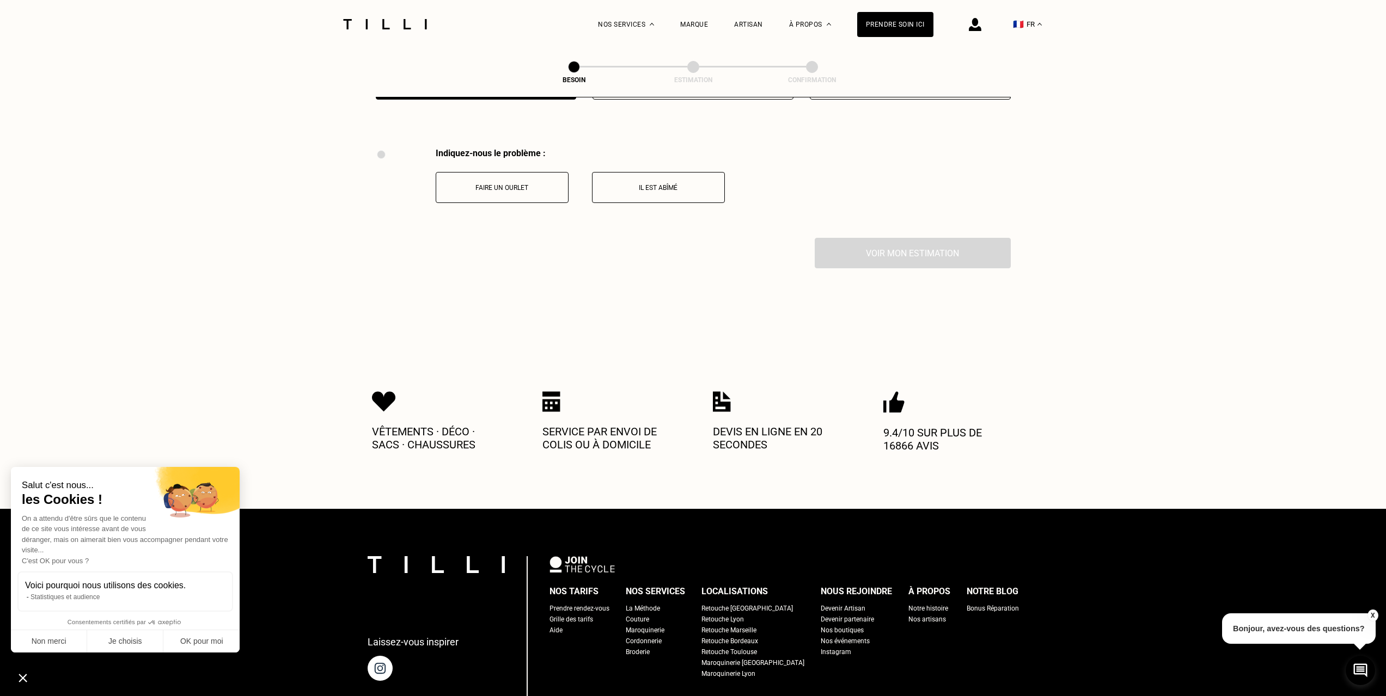
click at [382, 150] on span at bounding box center [381, 154] width 9 height 9
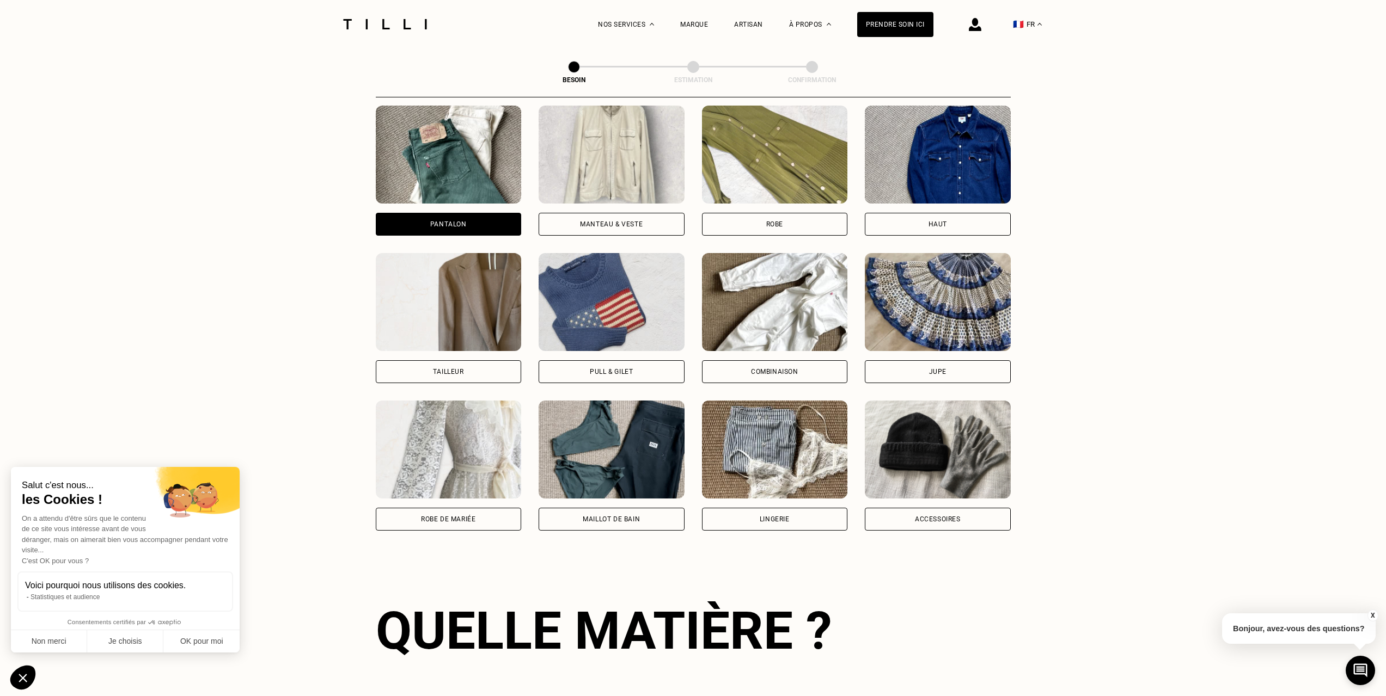
scroll to position [0, 0]
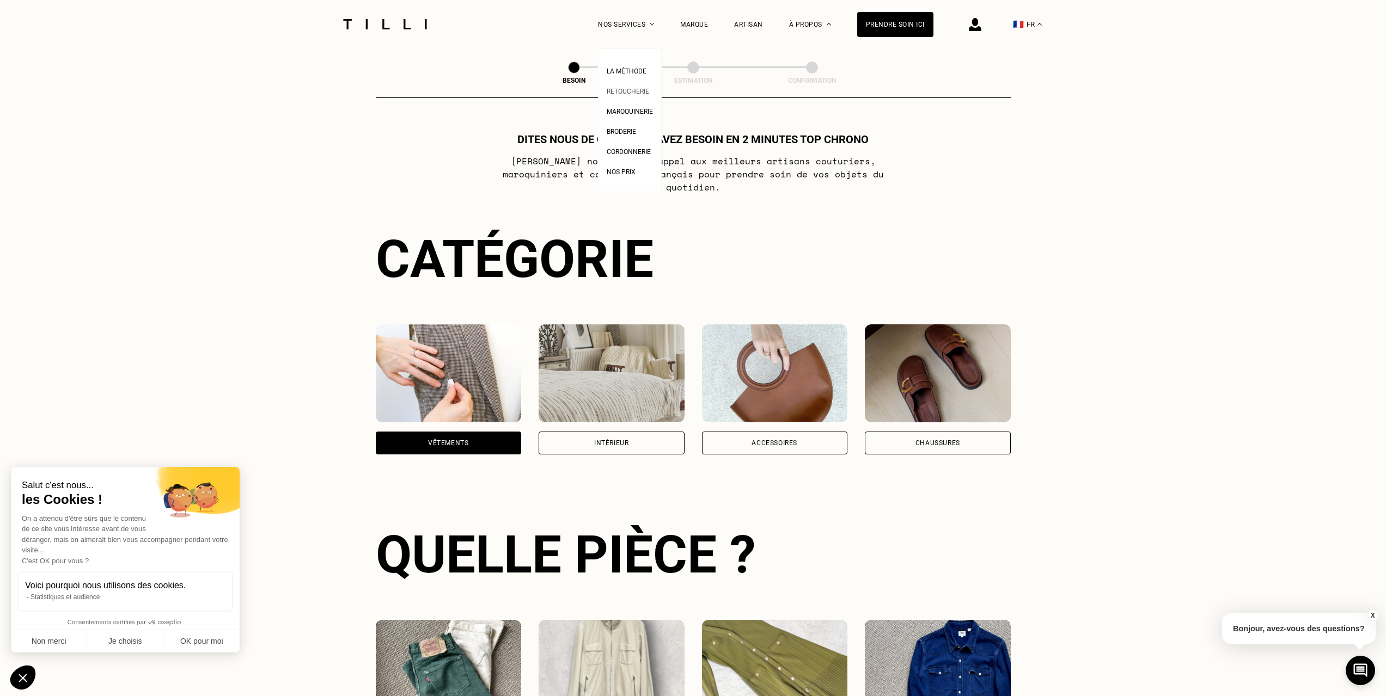
click at [635, 92] on span "Retoucherie" at bounding box center [628, 92] width 42 height 8
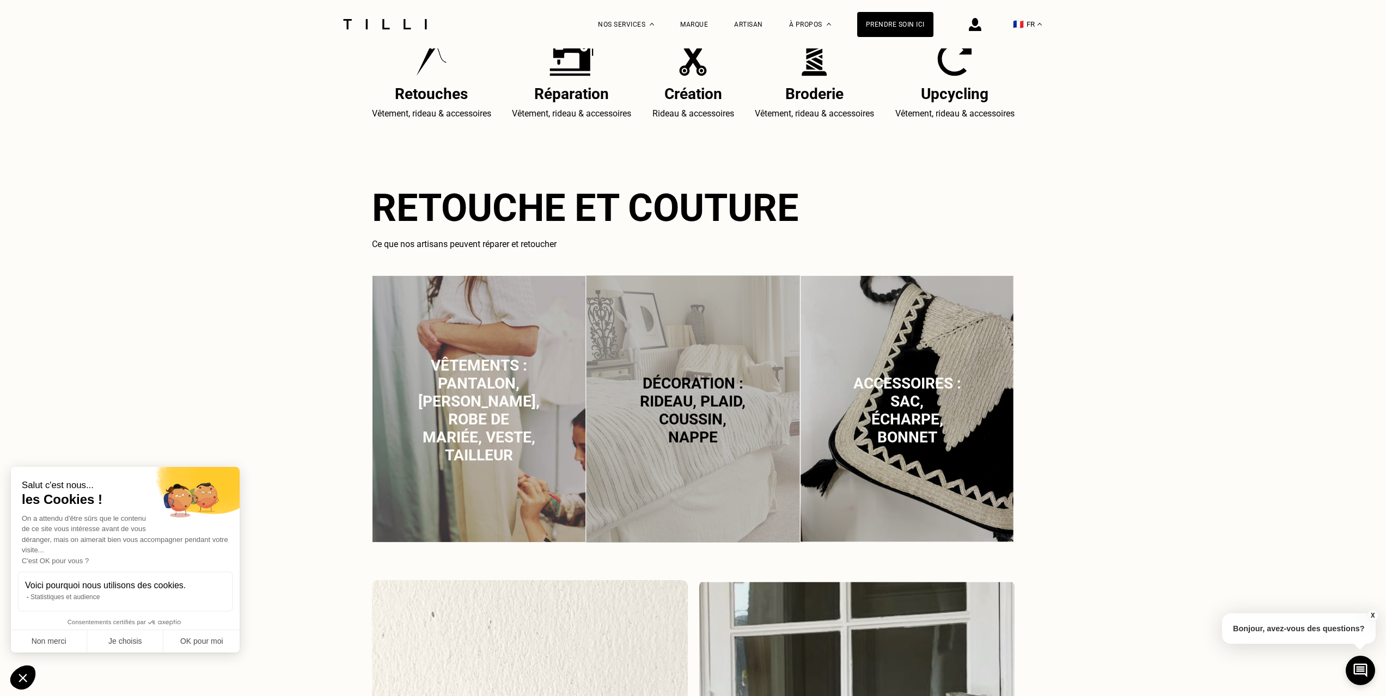
scroll to position [653, 0]
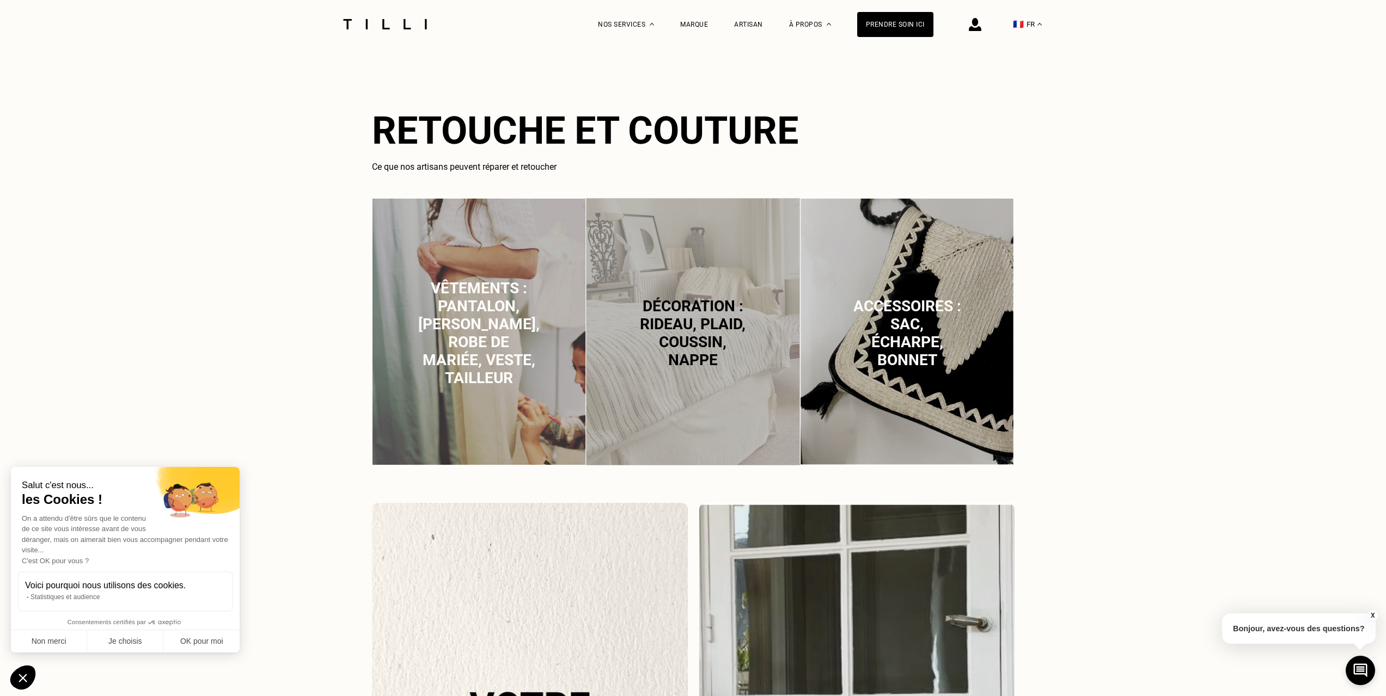
click at [471, 276] on img at bounding box center [479, 331] width 214 height 267
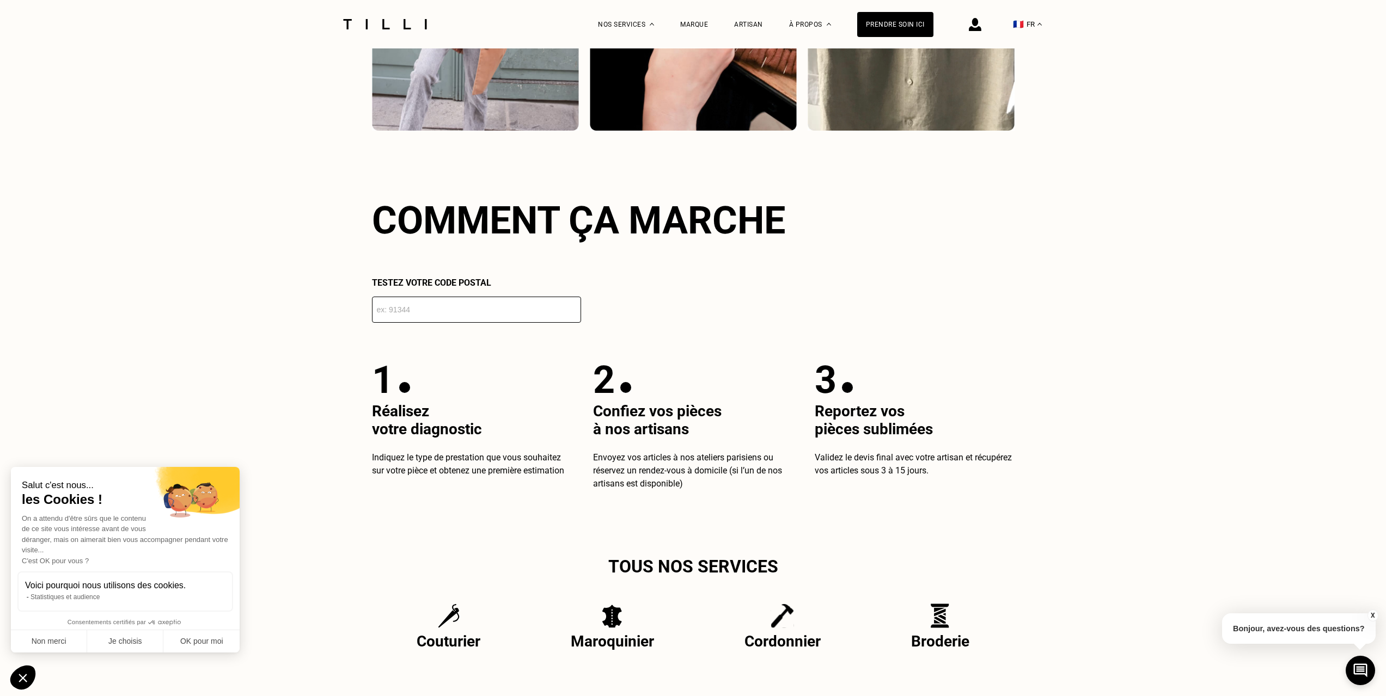
scroll to position [1878, 0]
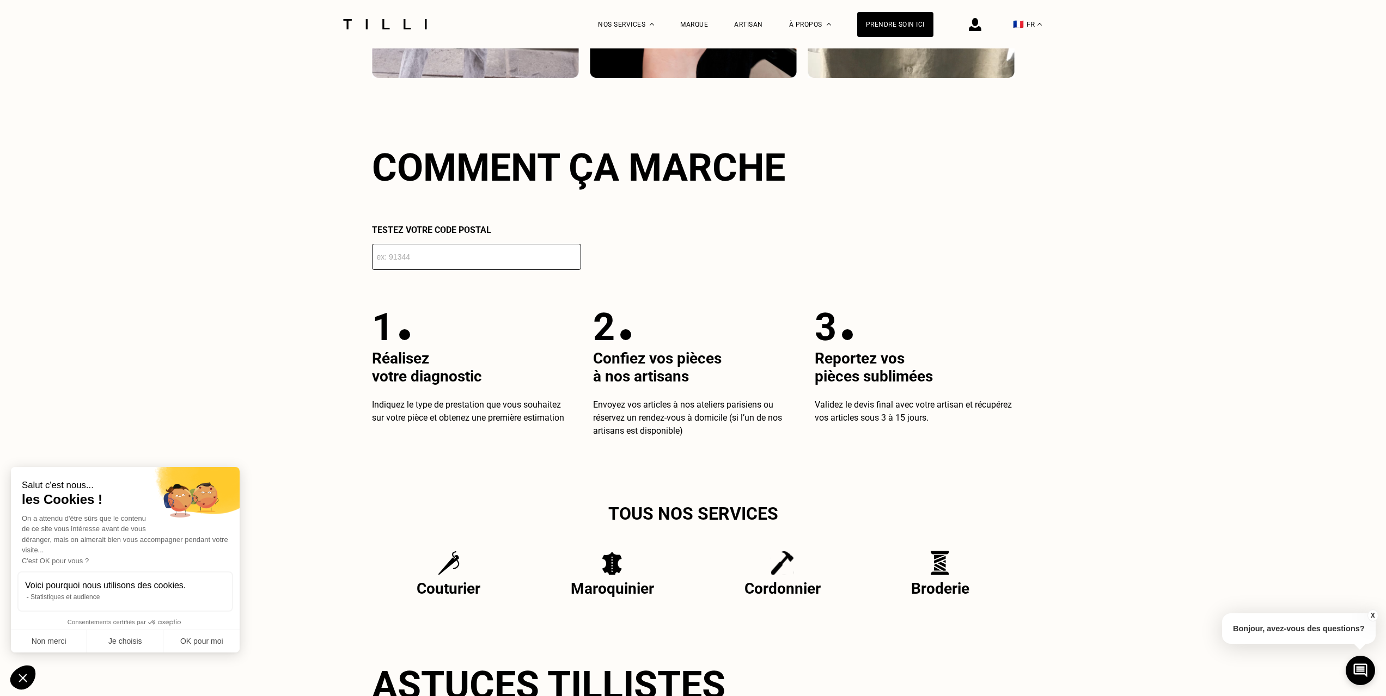
click at [214, 174] on div "La Méthode Retoucherie Maroquinerie Broderie Cordonnerie Nos prix Nos services …" at bounding box center [693, 101] width 1386 height 3863
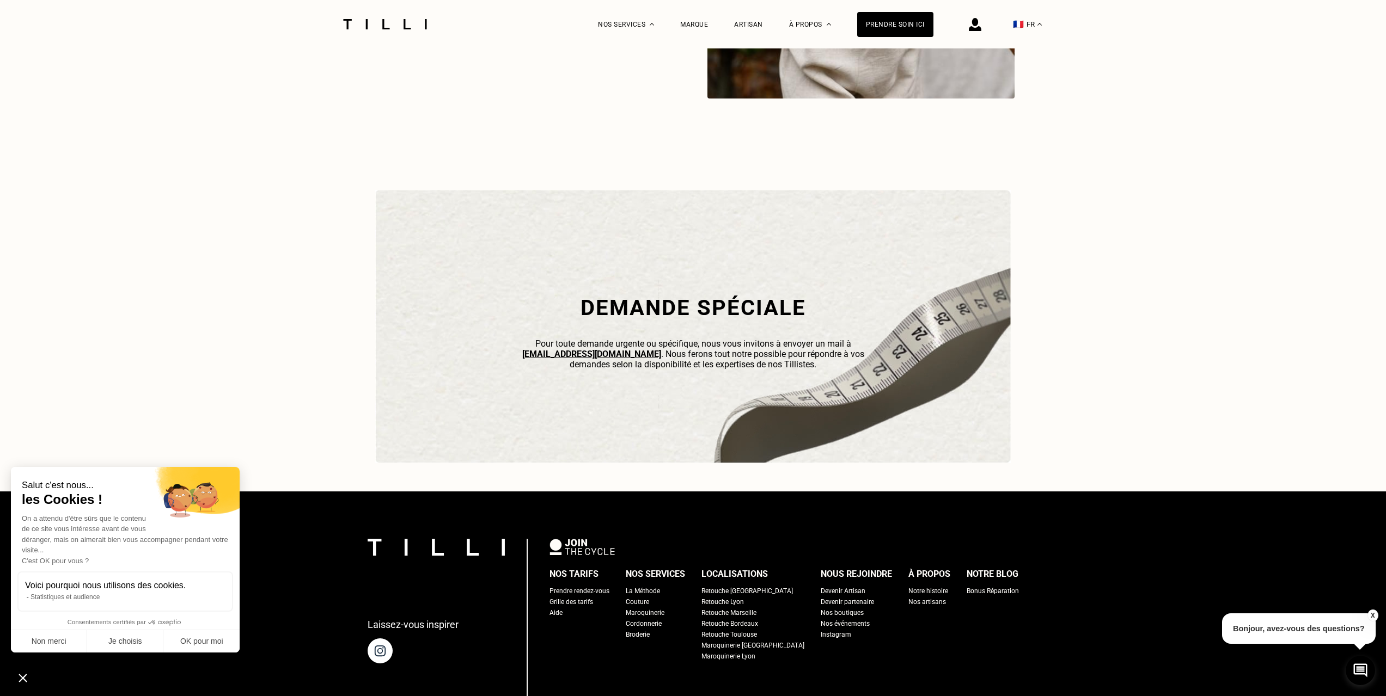
scroll to position [3076, 0]
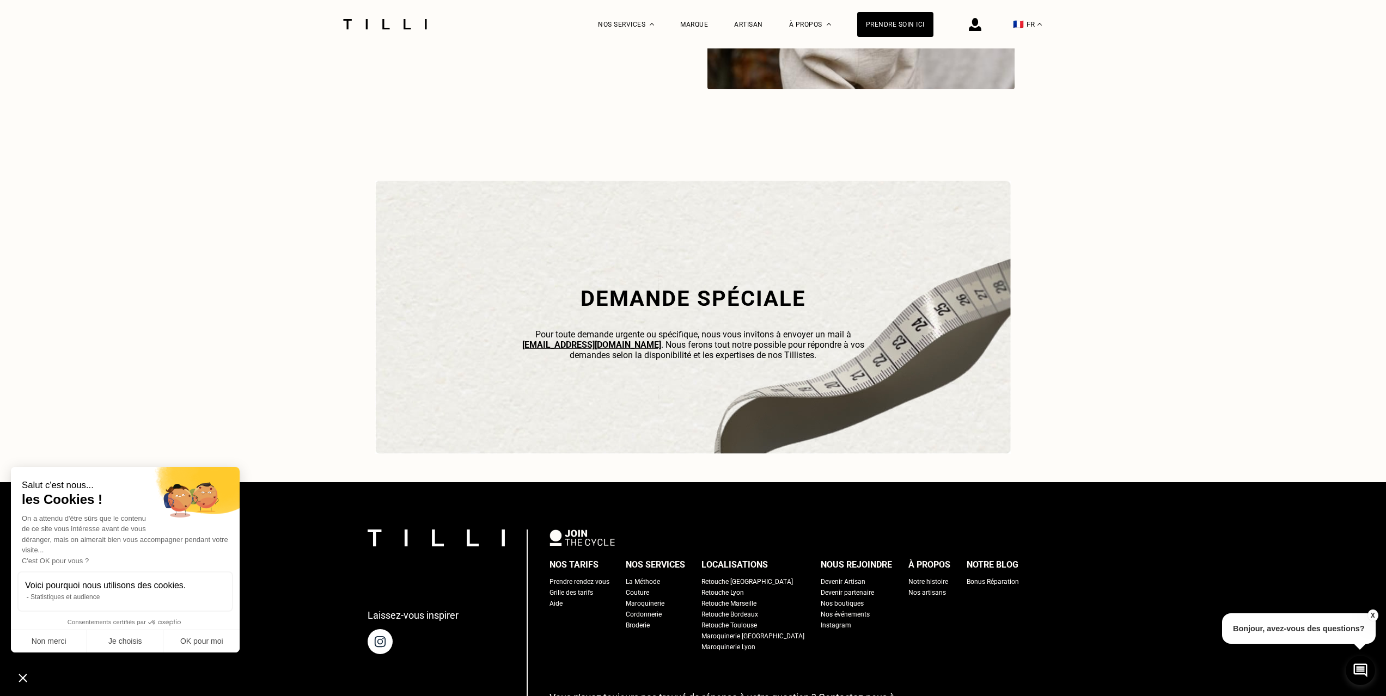
drag, startPoint x: 368, startPoint y: 203, endPoint x: 370, endPoint y: 197, distance: 6.2
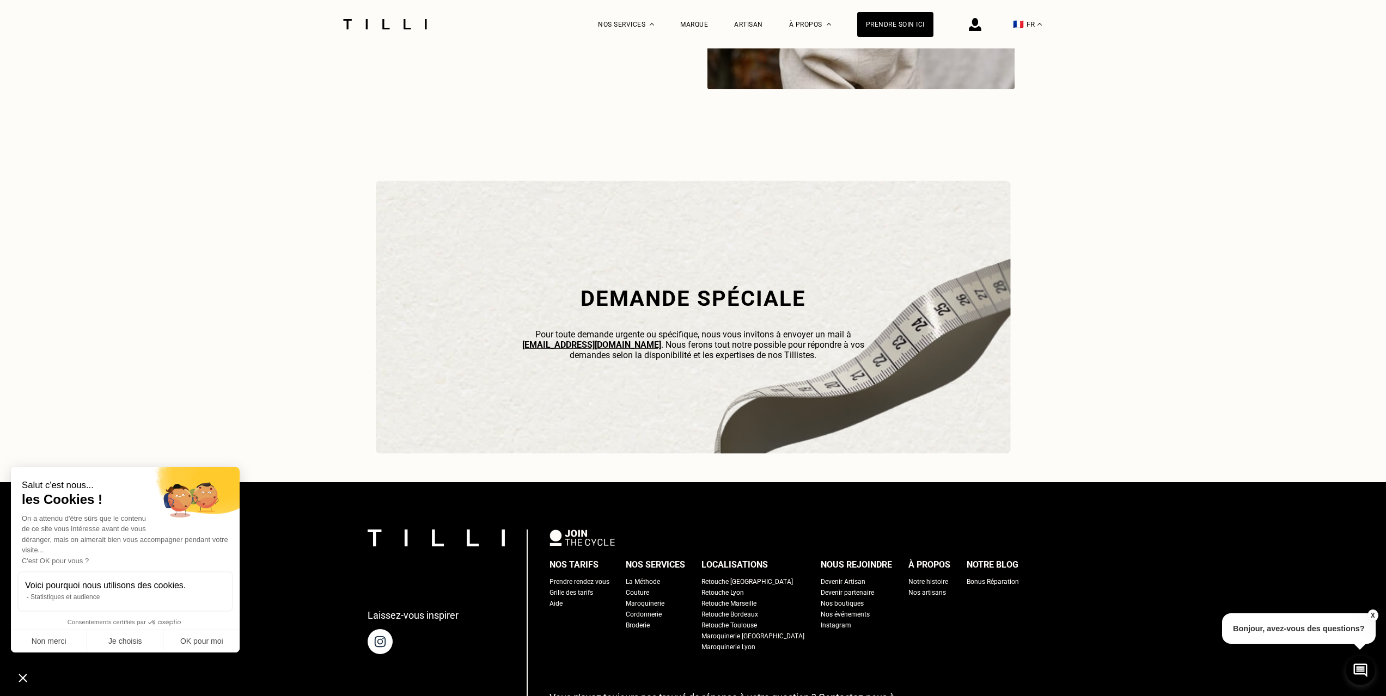
drag, startPoint x: 367, startPoint y: 204, endPoint x: 369, endPoint y: 195, distance: 8.9
click at [554, 350] on link "[EMAIL_ADDRESS][DOMAIN_NAME]" at bounding box center [591, 345] width 139 height 10
drag, startPoint x: 517, startPoint y: 355, endPoint x: 581, endPoint y: 360, distance: 64.4
click at [581, 360] on p "Pour toute demande urgente ou spécifique, nous vous invitons à envoyer un mail …" at bounding box center [693, 344] width 370 height 31
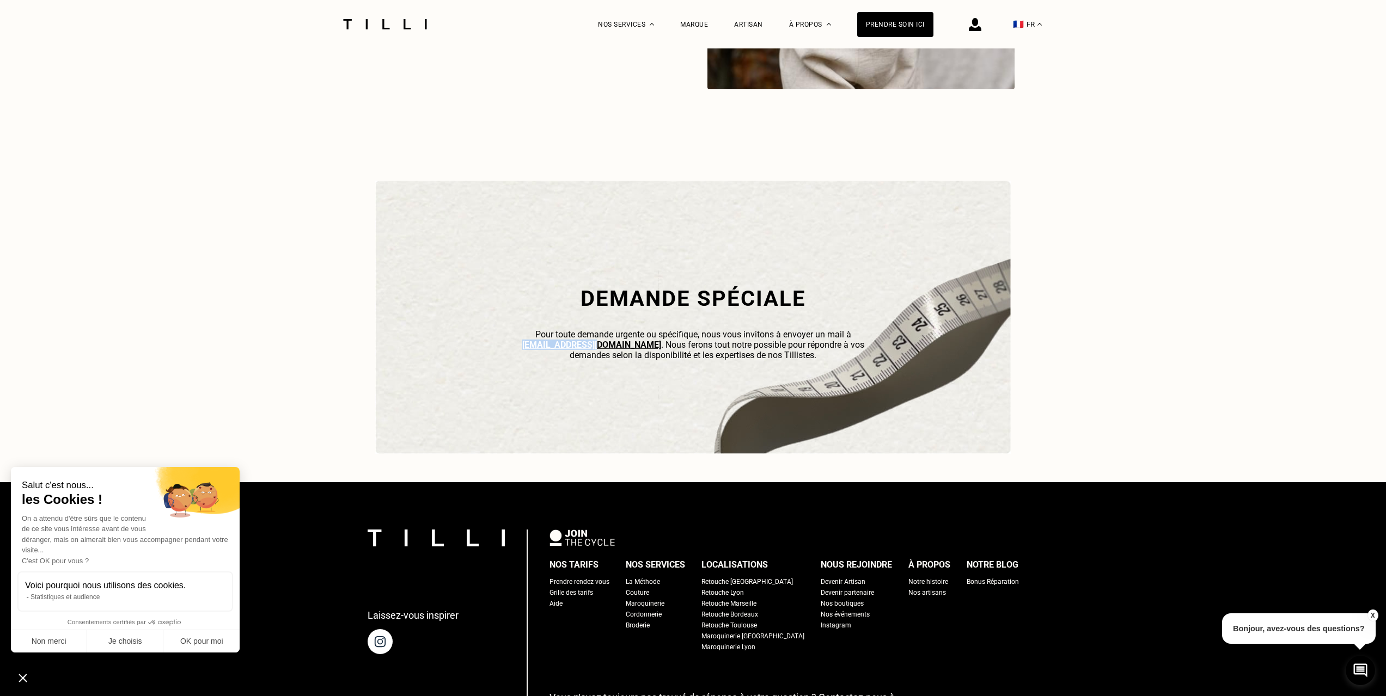
copy link "[EMAIL_ADDRESS][DOMAIN_NAME]"
click at [26, 679] on icon "Fermer le widget sans consentement" at bounding box center [23, 677] width 28 height 27
